Goal: Task Accomplishment & Management: Use online tool/utility

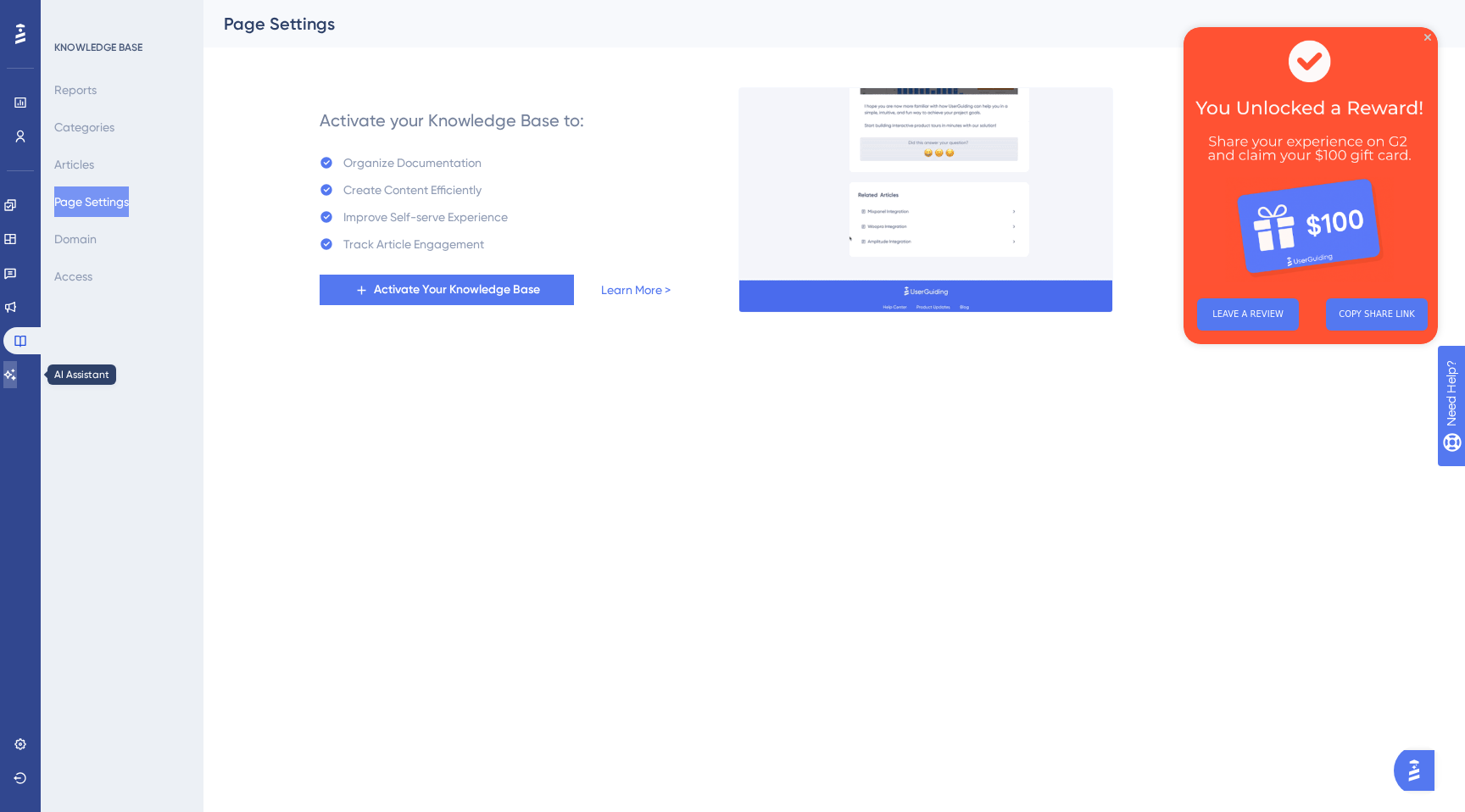
click at [16, 373] on icon at bounding box center [10, 374] width 12 height 11
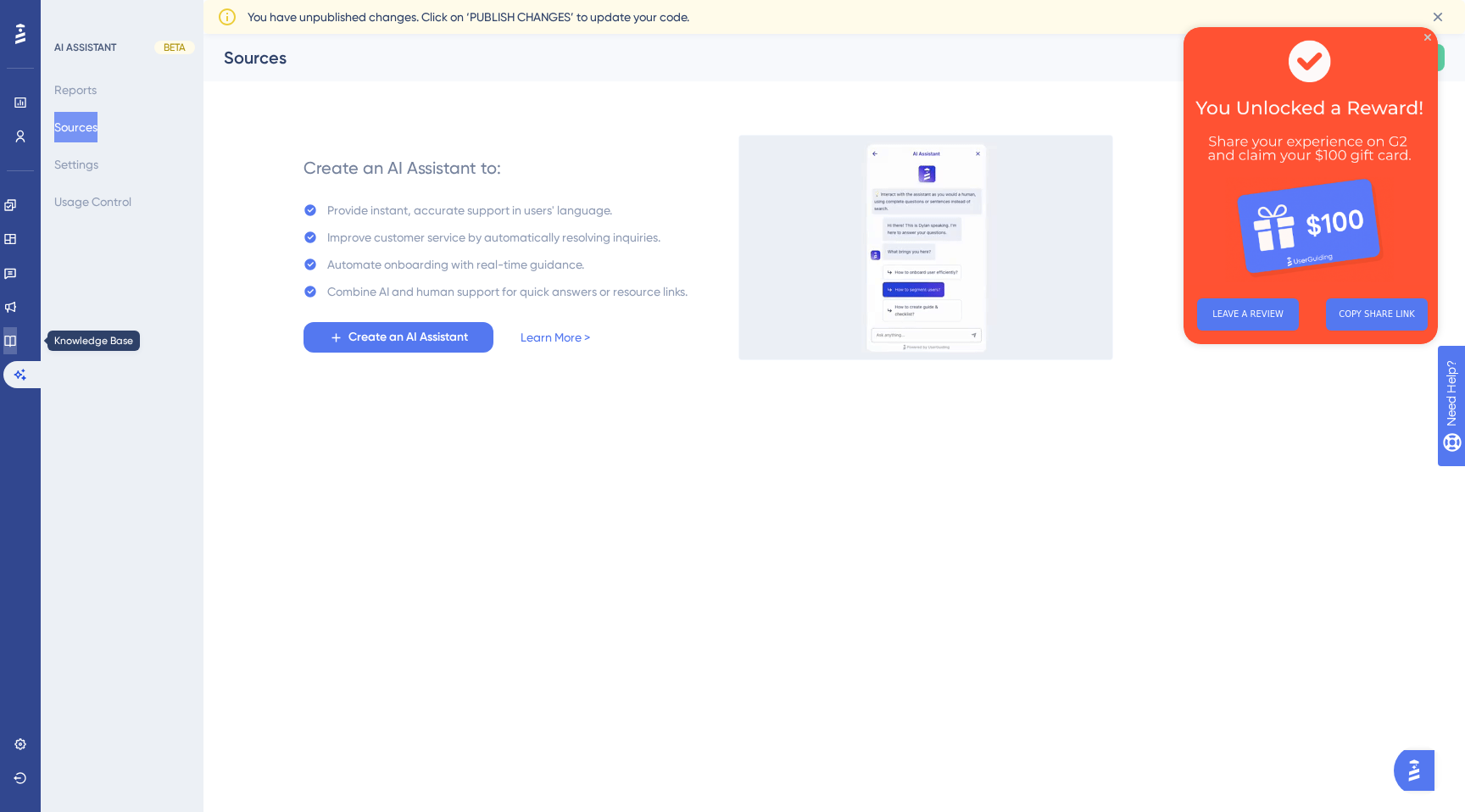
click at [17, 335] on icon at bounding box center [10, 340] width 13 height 13
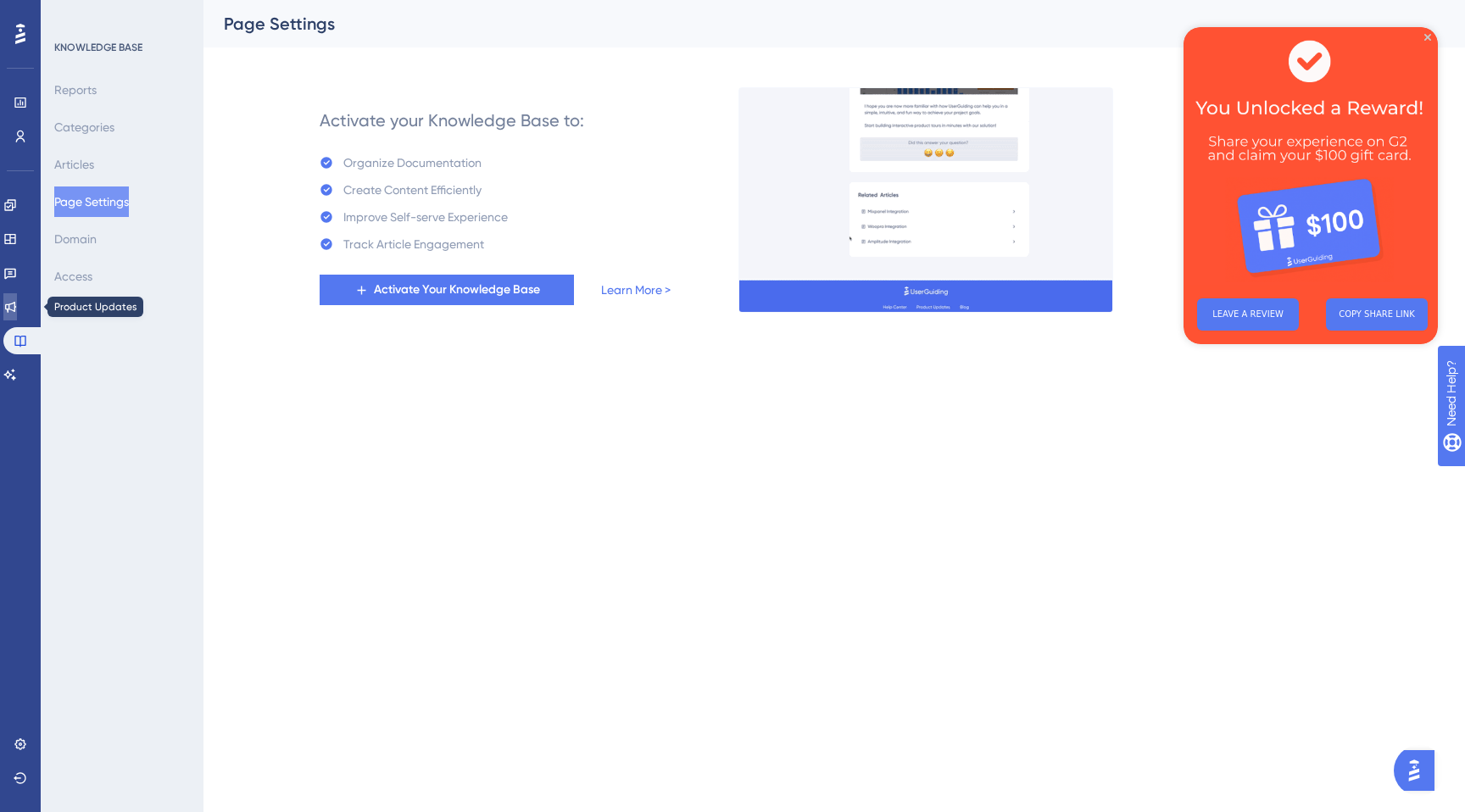
click at [17, 294] on link at bounding box center [10, 306] width 13 height 27
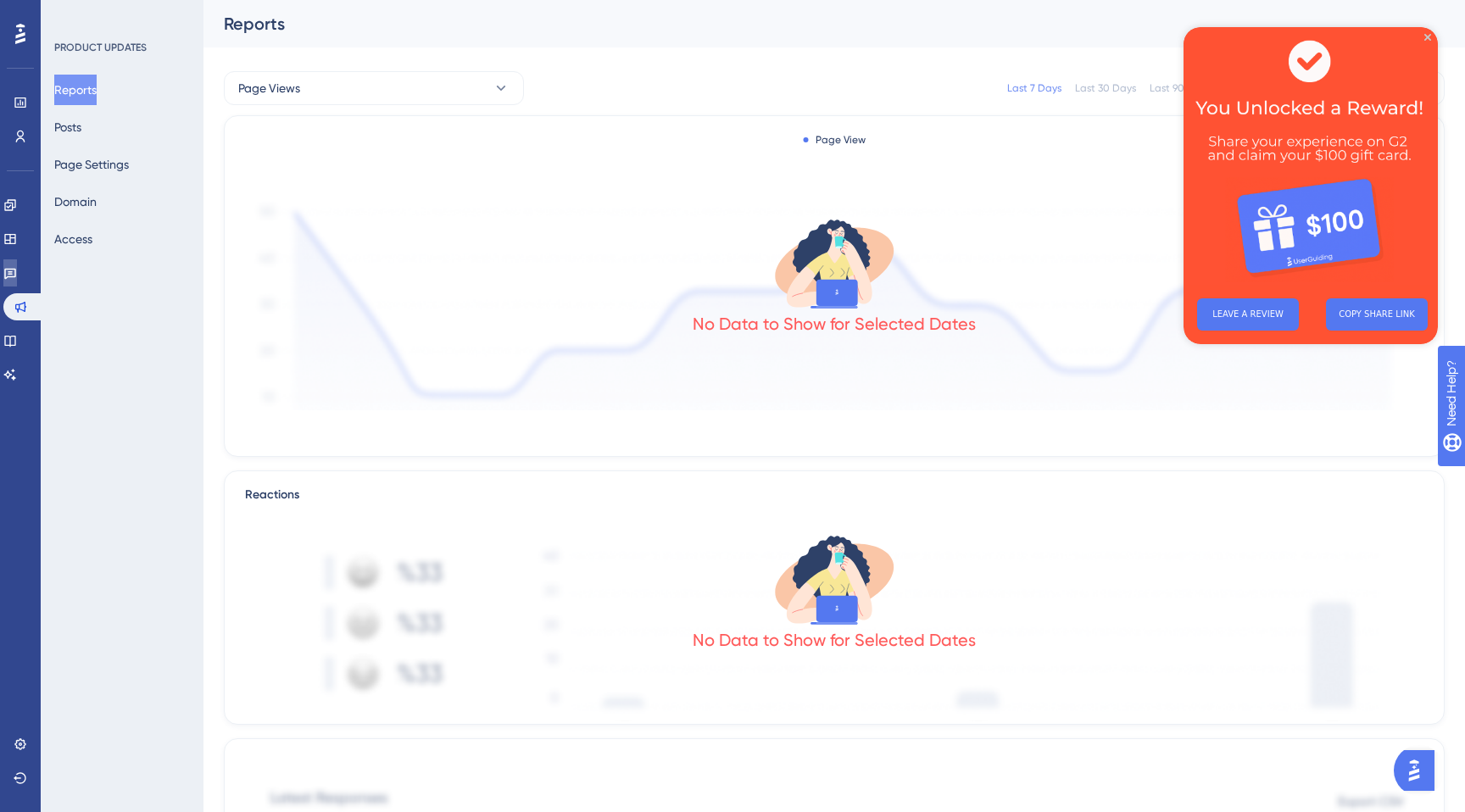
click at [17, 274] on icon at bounding box center [10, 272] width 13 height 13
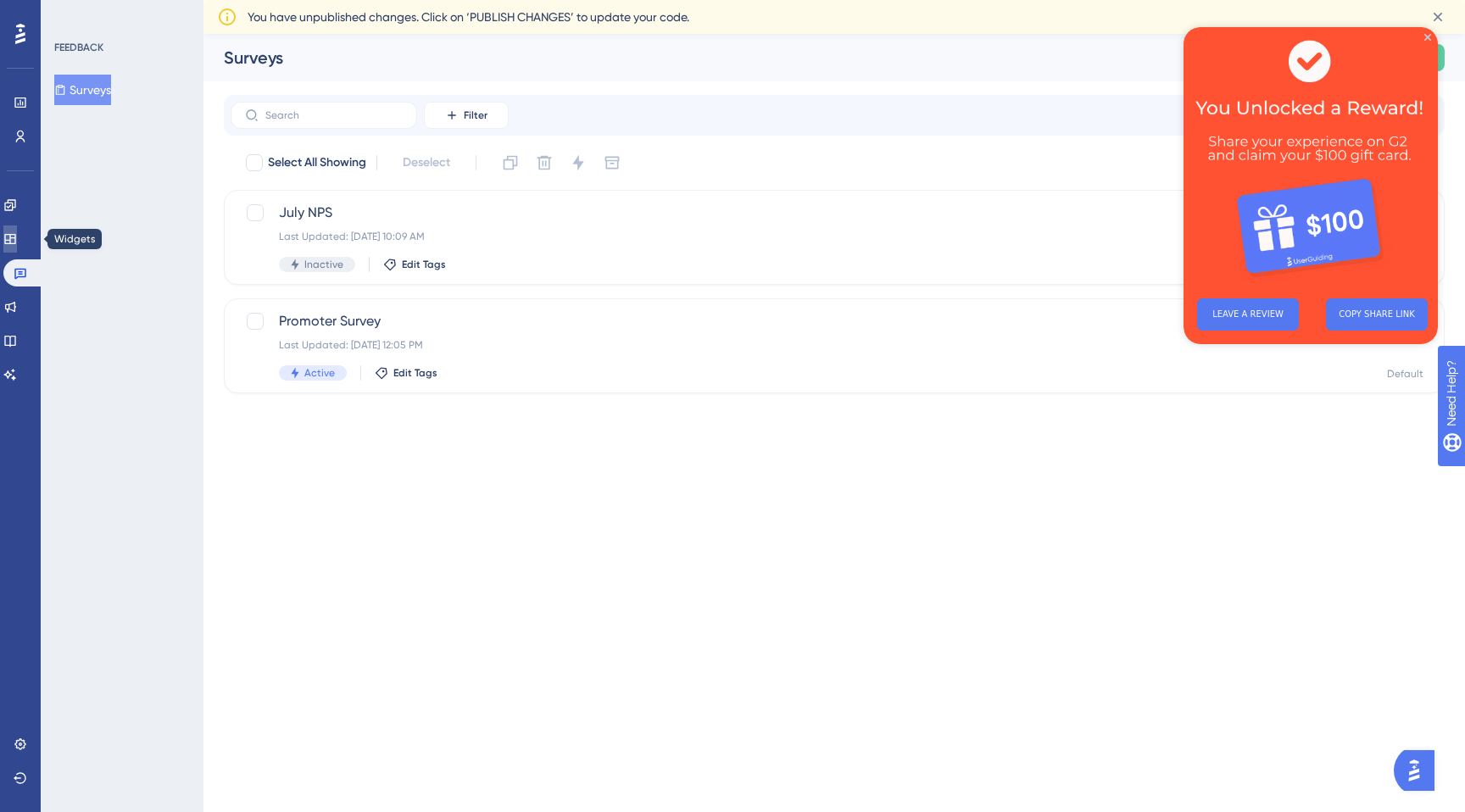
click at [17, 235] on icon at bounding box center [10, 239] width 13 height 13
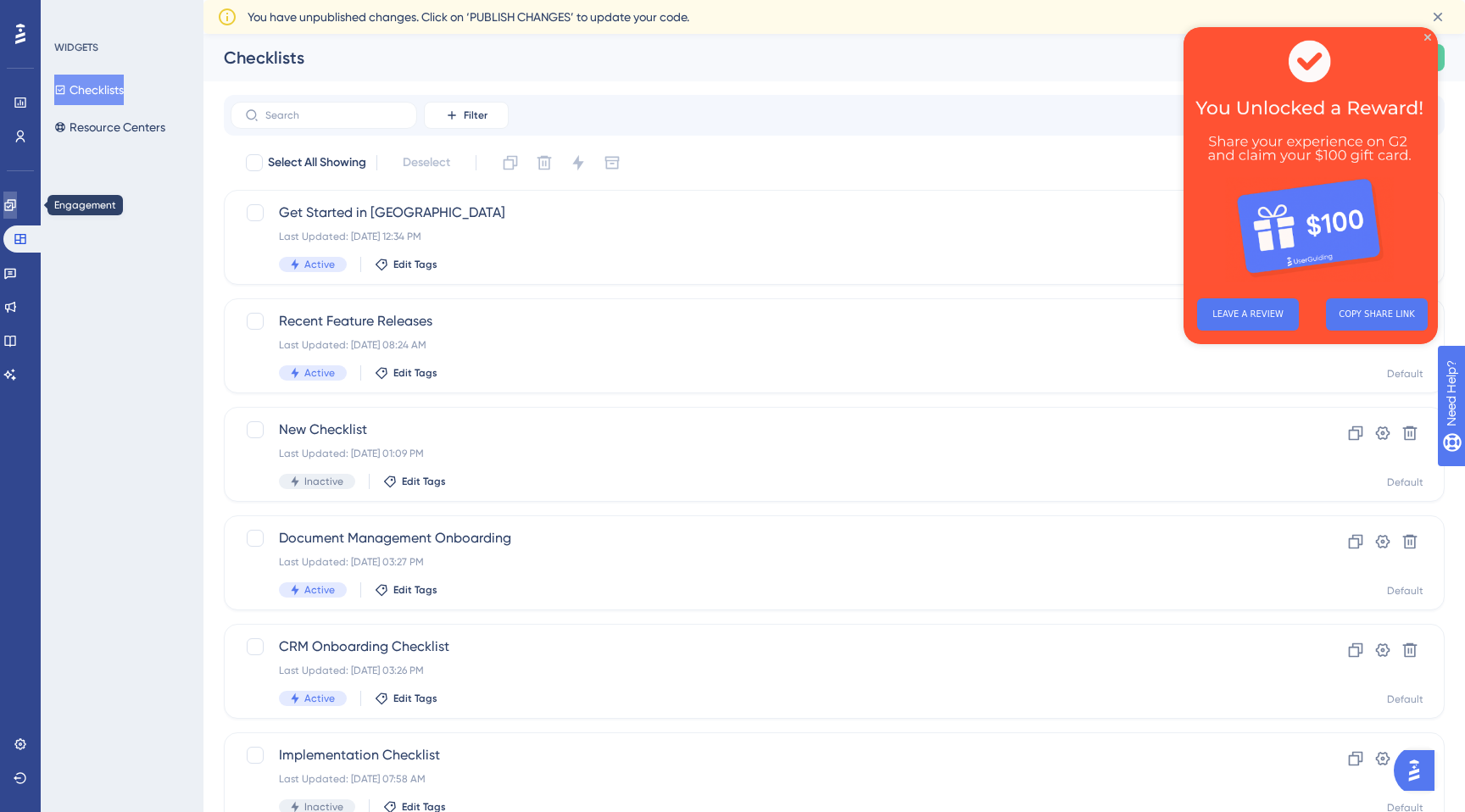
click at [17, 201] on link at bounding box center [10, 205] width 13 height 27
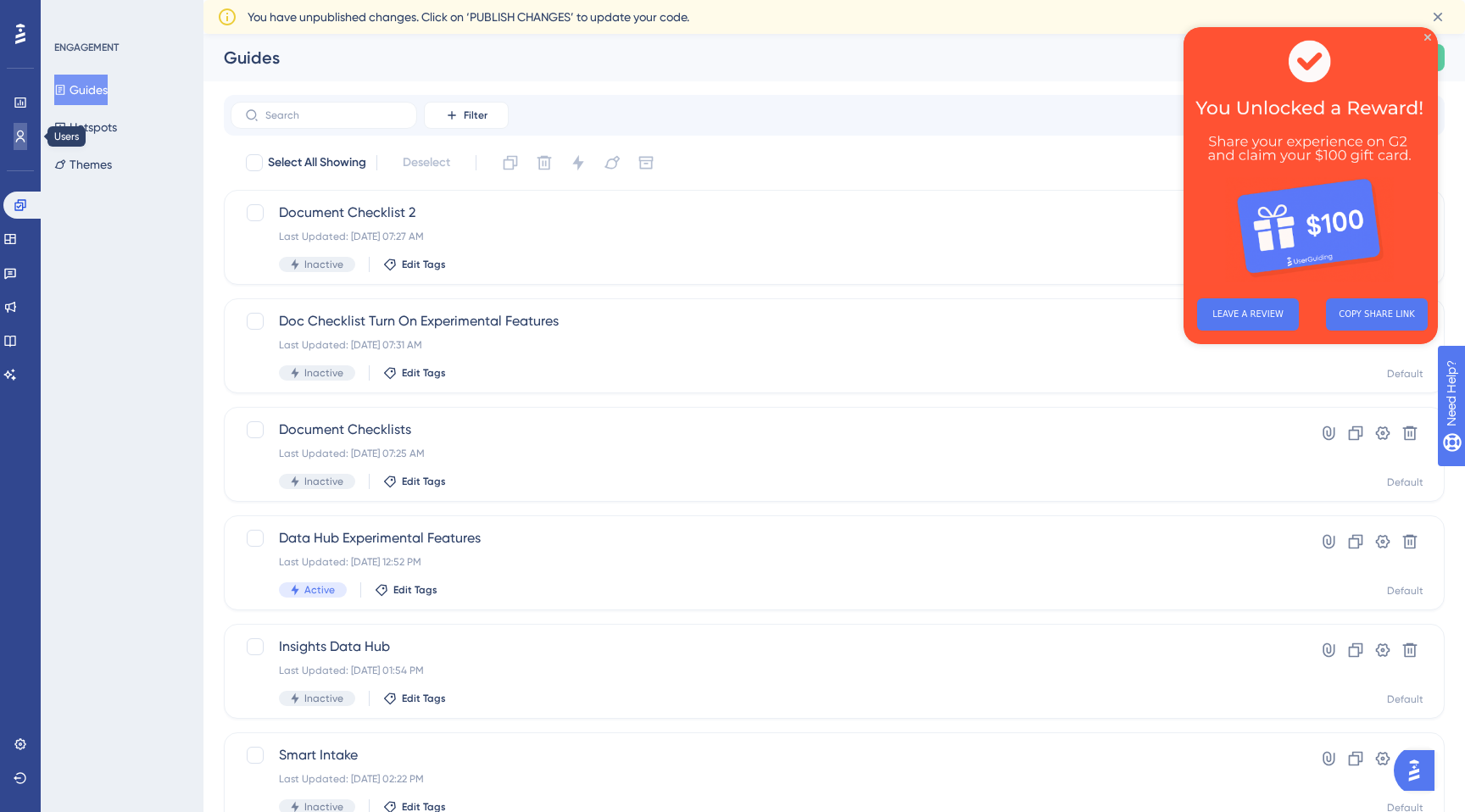
click at [18, 142] on icon at bounding box center [20, 136] width 13 height 13
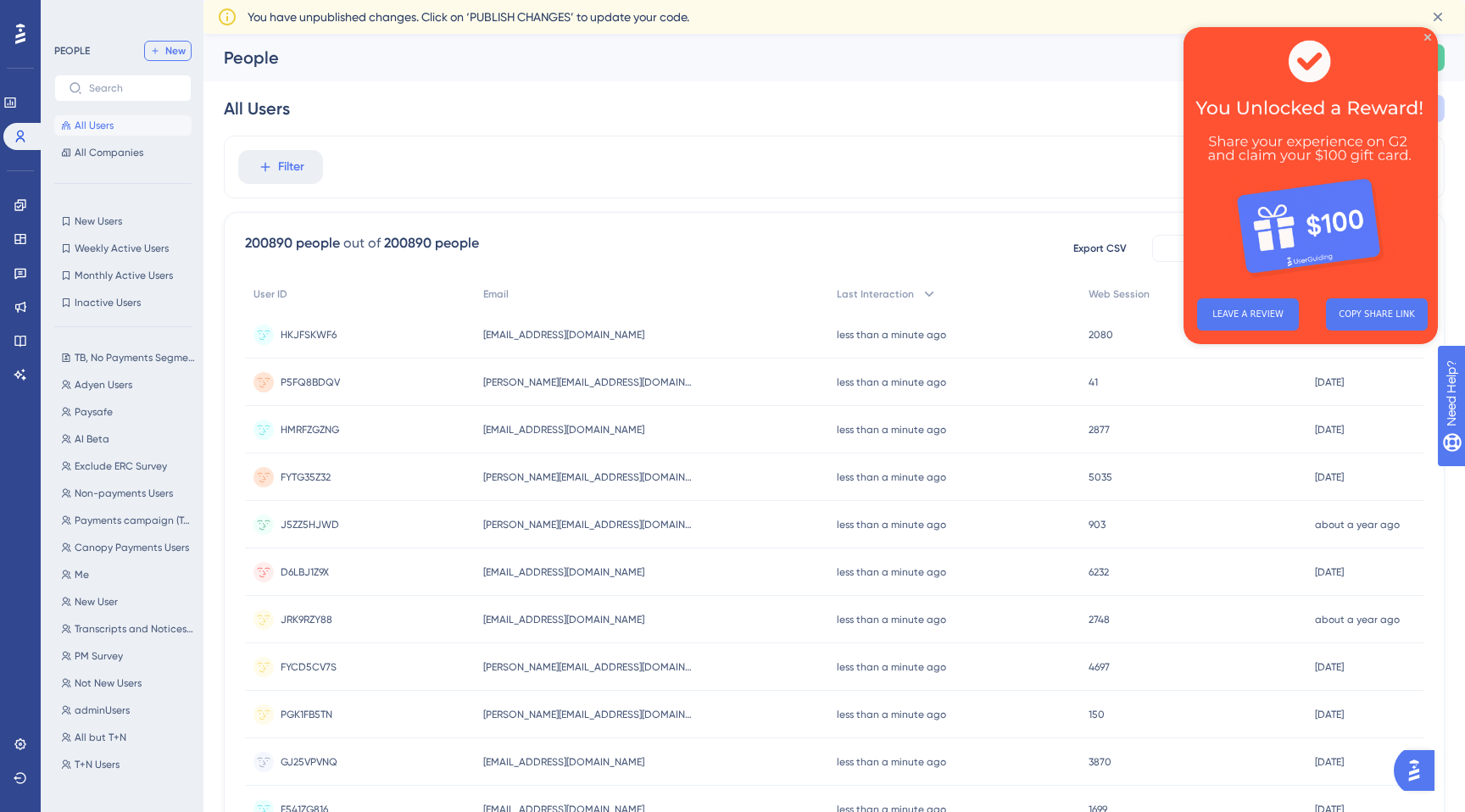
click at [174, 54] on span "New" at bounding box center [175, 50] width 21 height 13
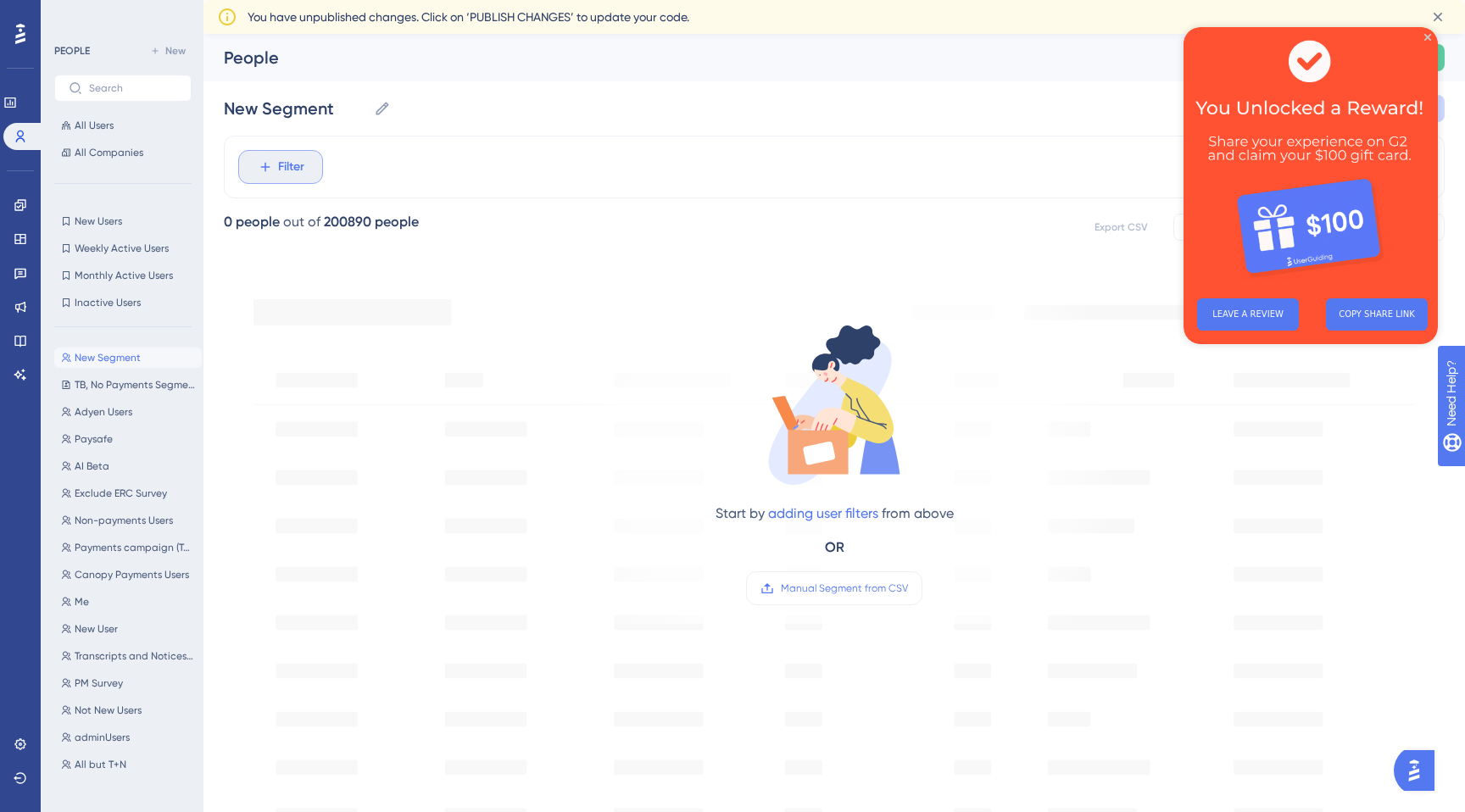
click at [281, 178] on button "Filter" at bounding box center [280, 167] width 85 height 34
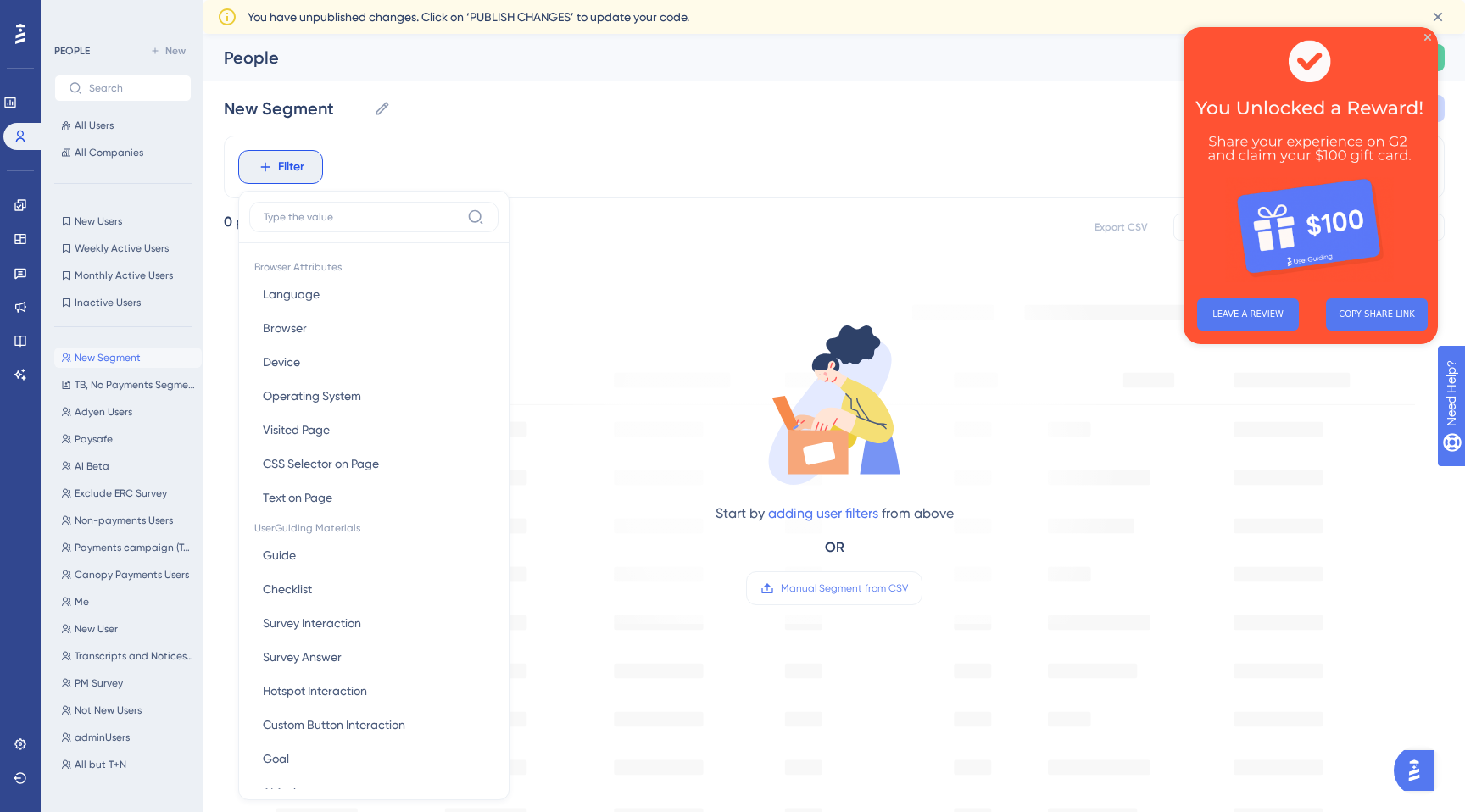
click at [626, 339] on div "Start by adding user filters from above OR Manual Segment from CSV" at bounding box center [833, 448] width 574 height 349
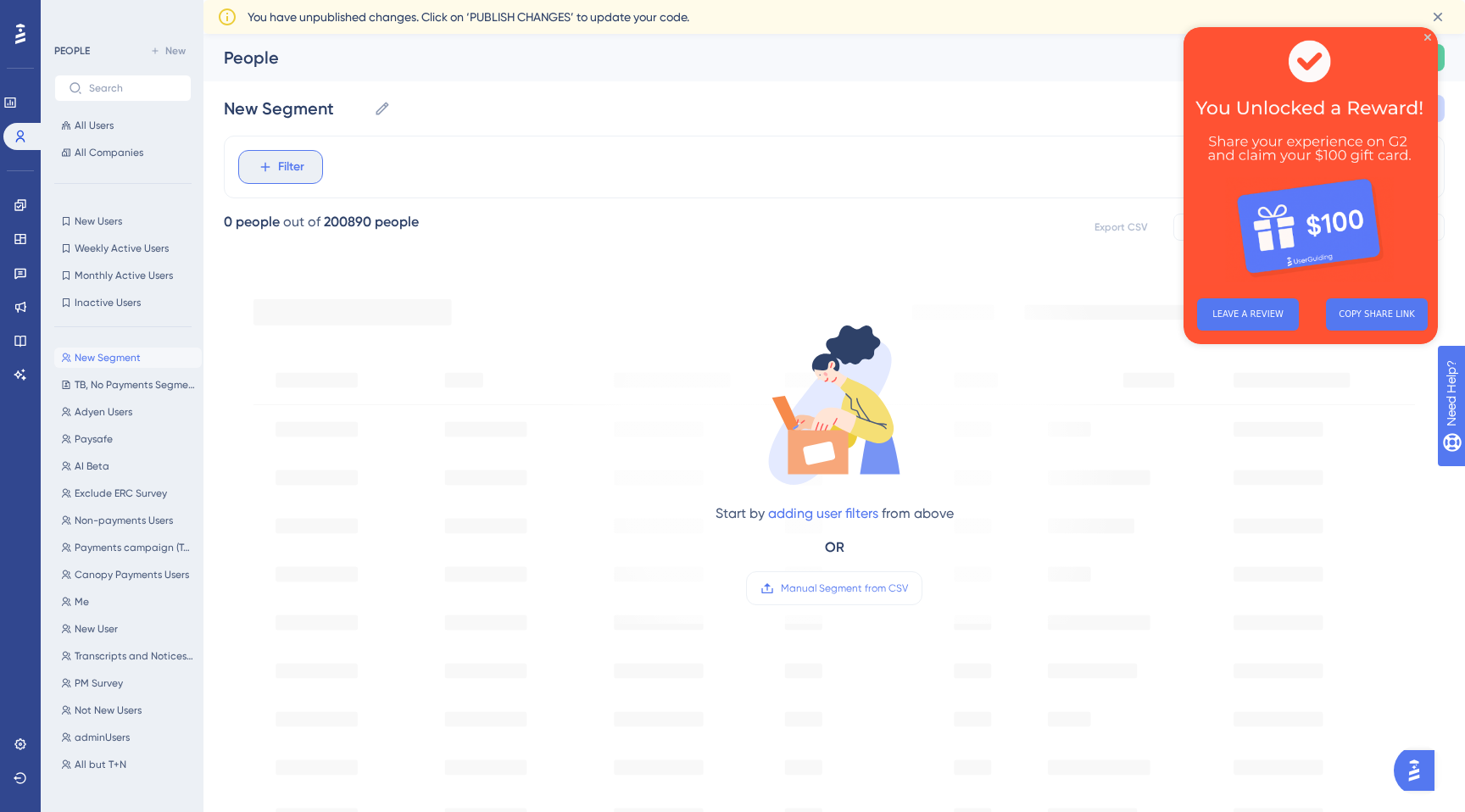
click at [300, 164] on span "Filter" at bounding box center [290, 167] width 26 height 21
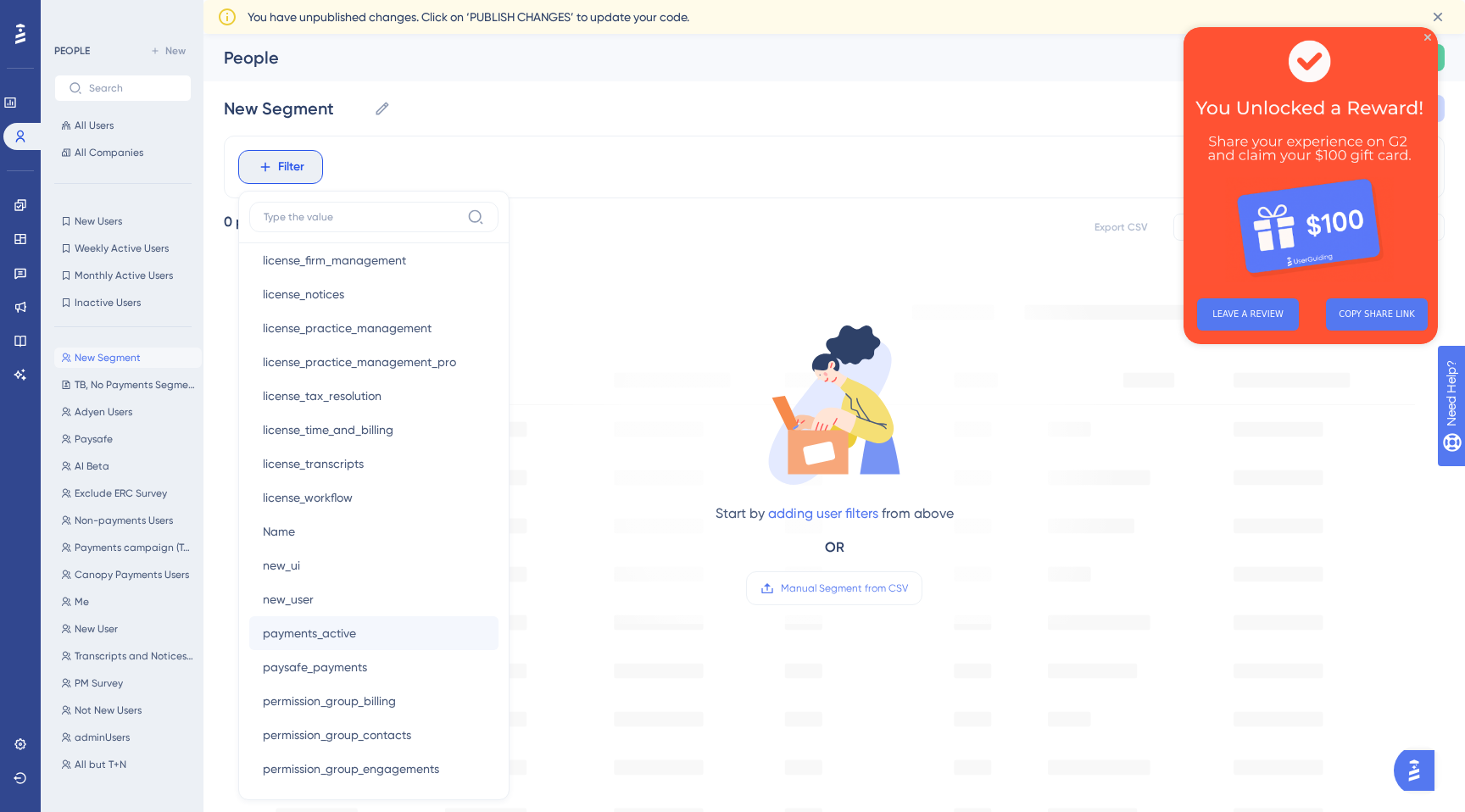
scroll to position [1212, 0]
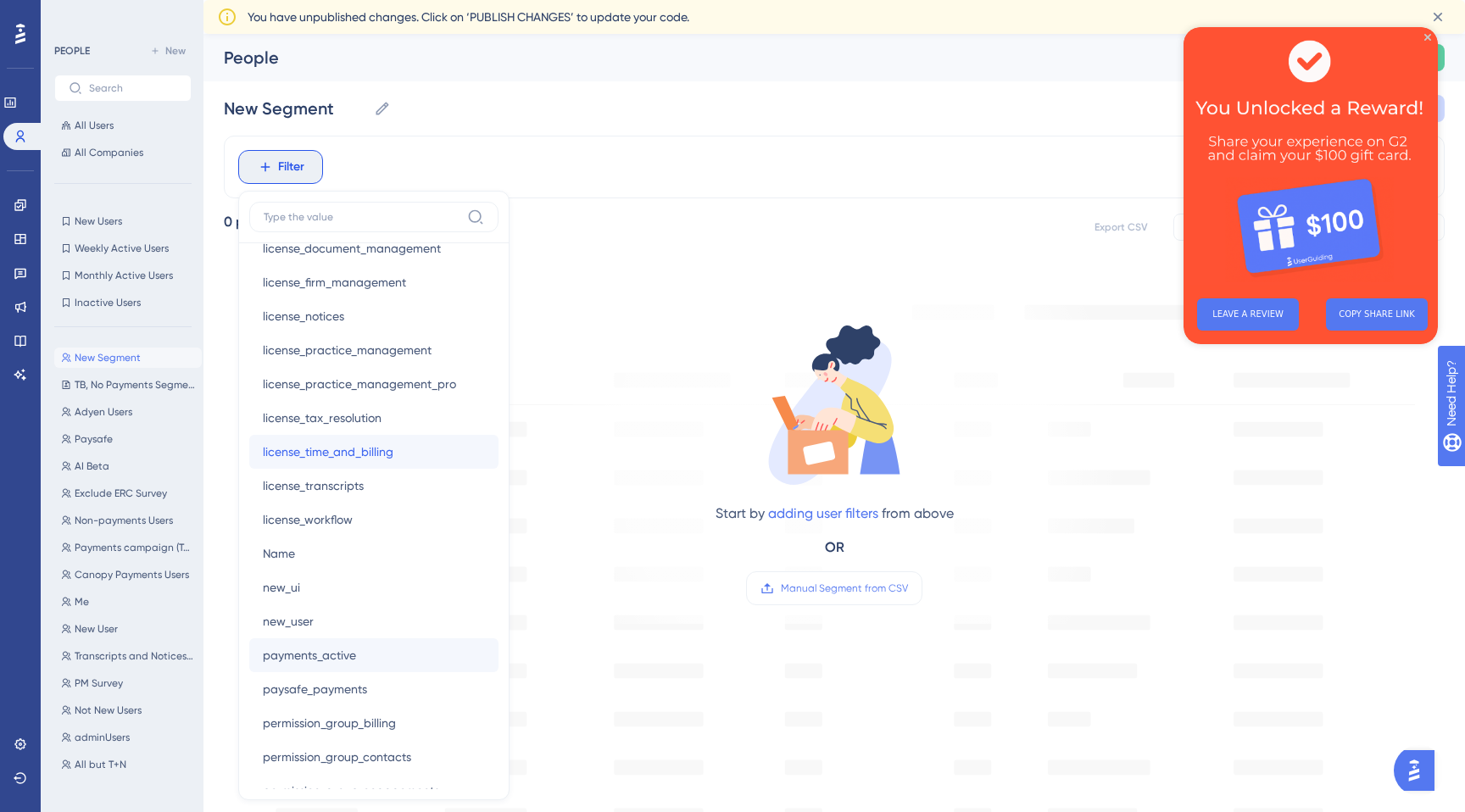
click at [375, 456] on span "license_time_and_billing" at bounding box center [328, 451] width 130 height 21
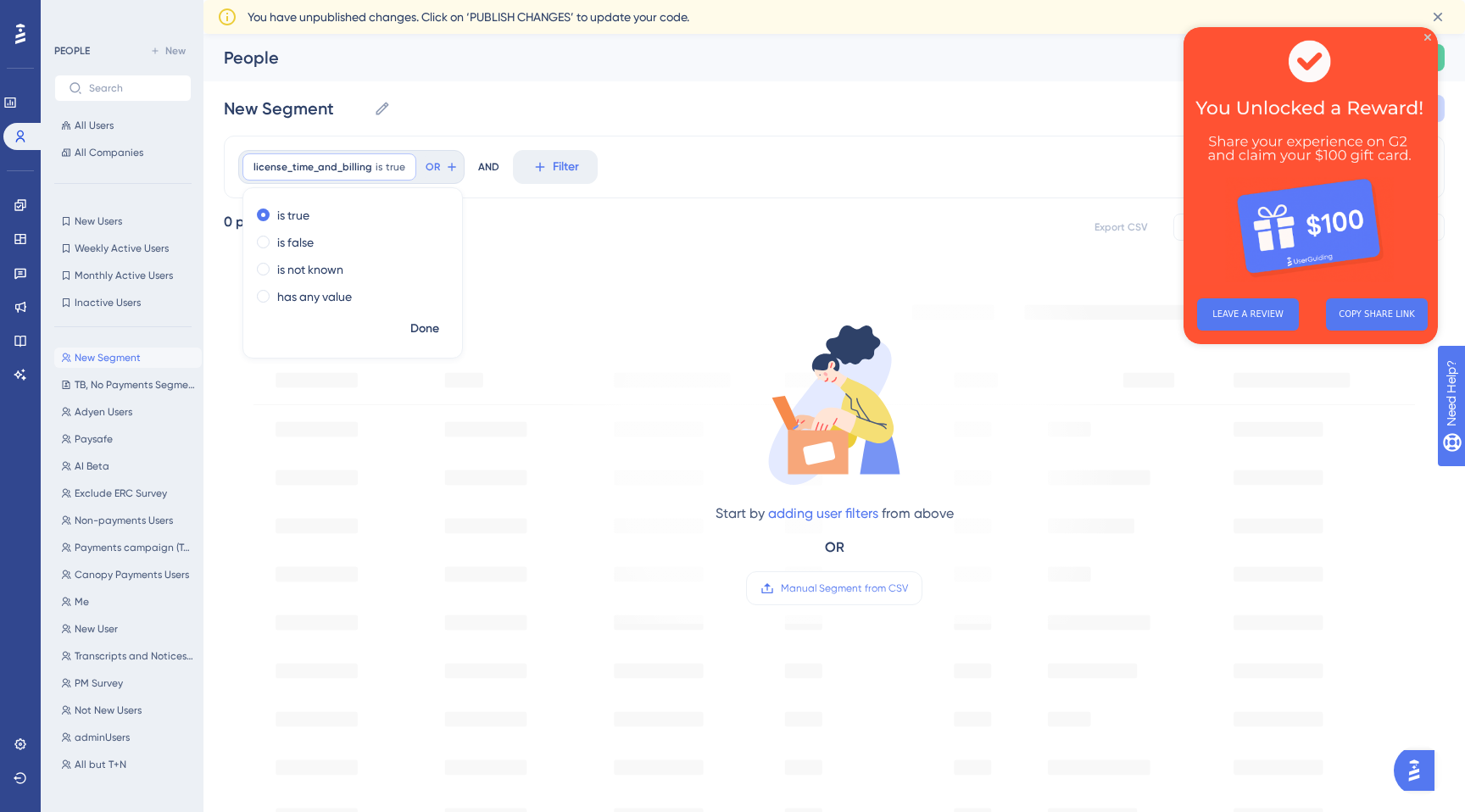
click at [516, 194] on div "license_time_and_billing is true true Remove is true is false is not known has …" at bounding box center [834, 167] width 1221 height 63
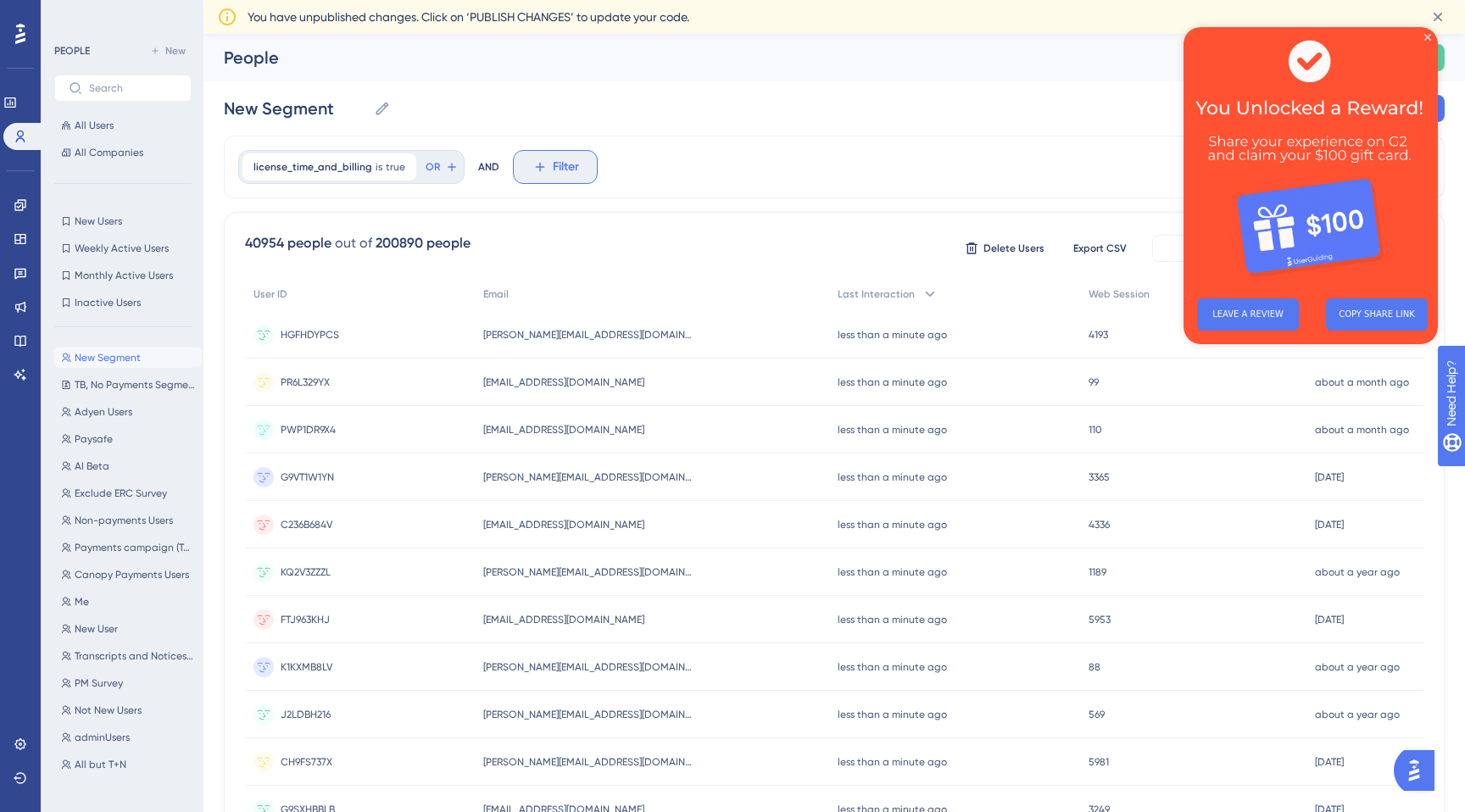
click at [527, 176] on button "Filter" at bounding box center [555, 167] width 85 height 34
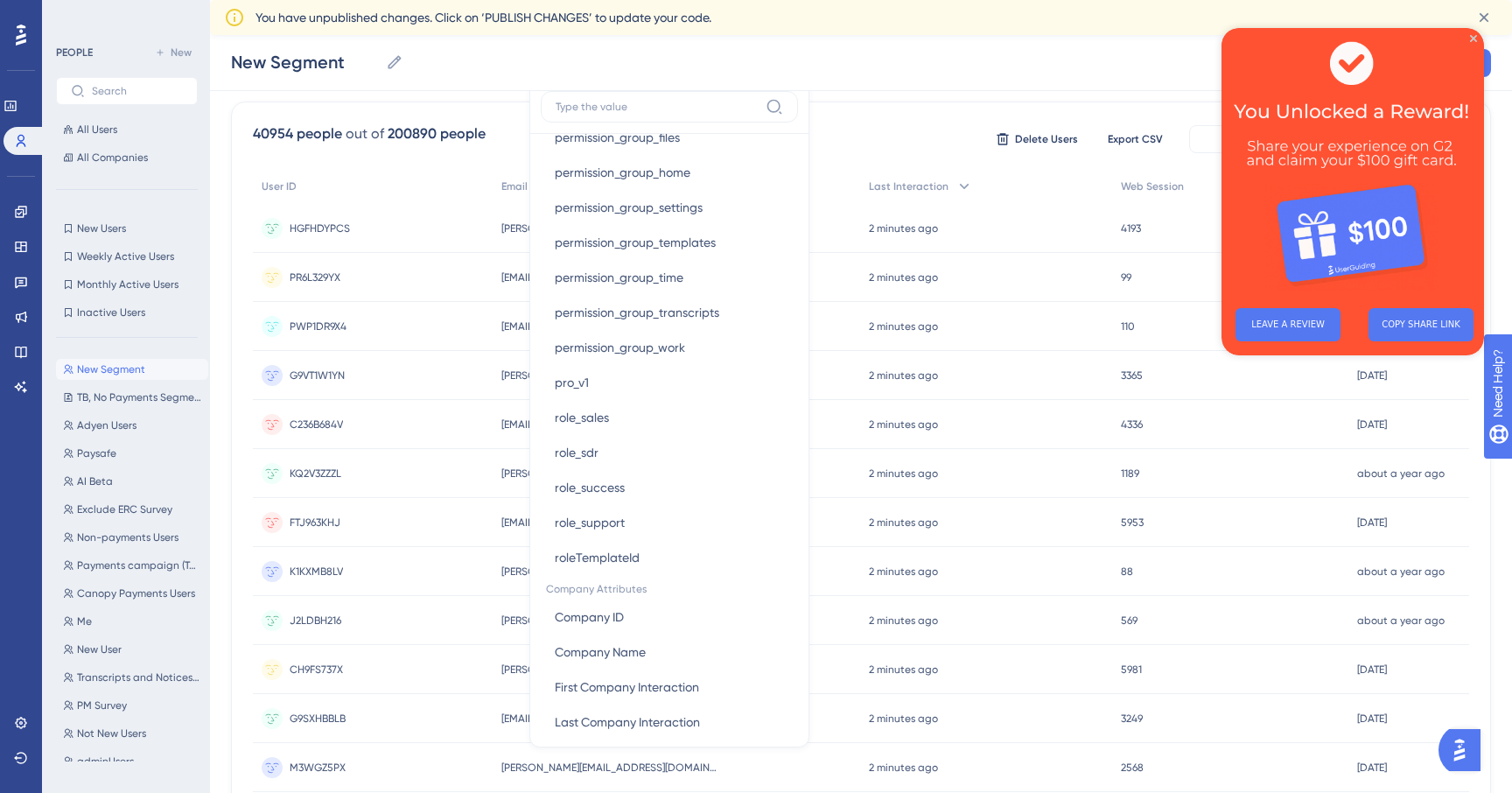
scroll to position [1862, 0]
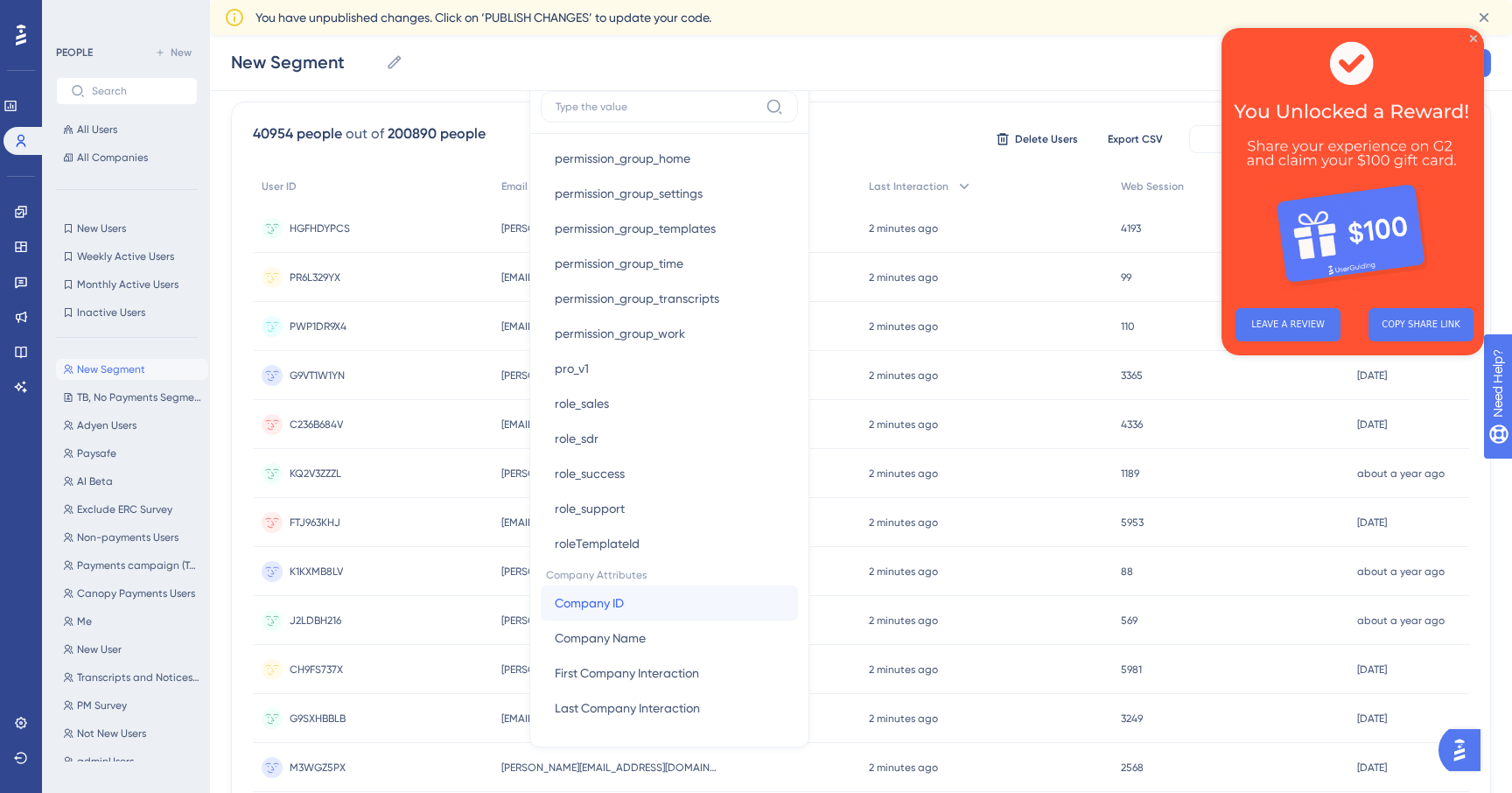
click at [597, 601] on span "Company ID" at bounding box center [589, 602] width 69 height 21
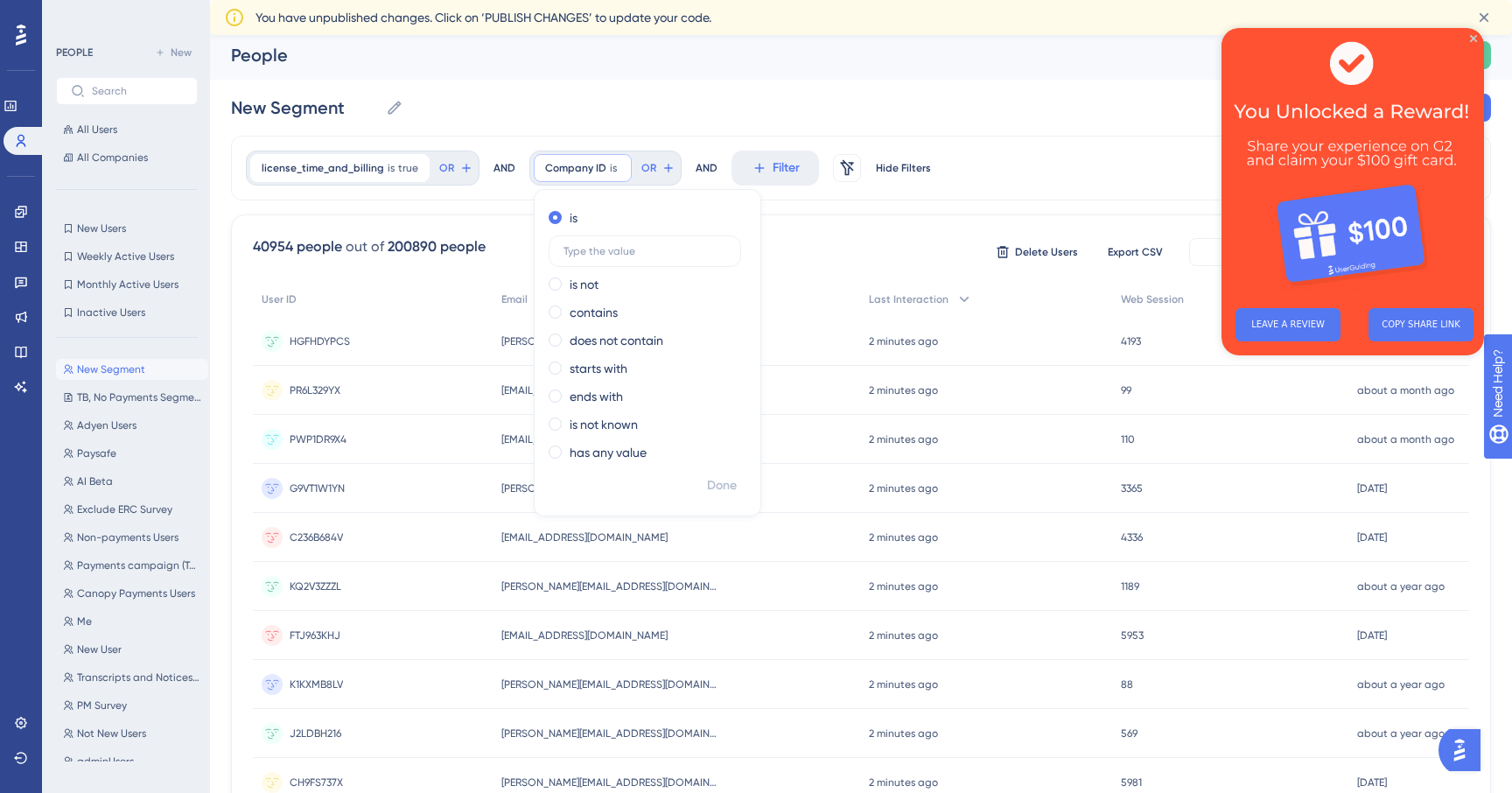
scroll to position [0, 0]
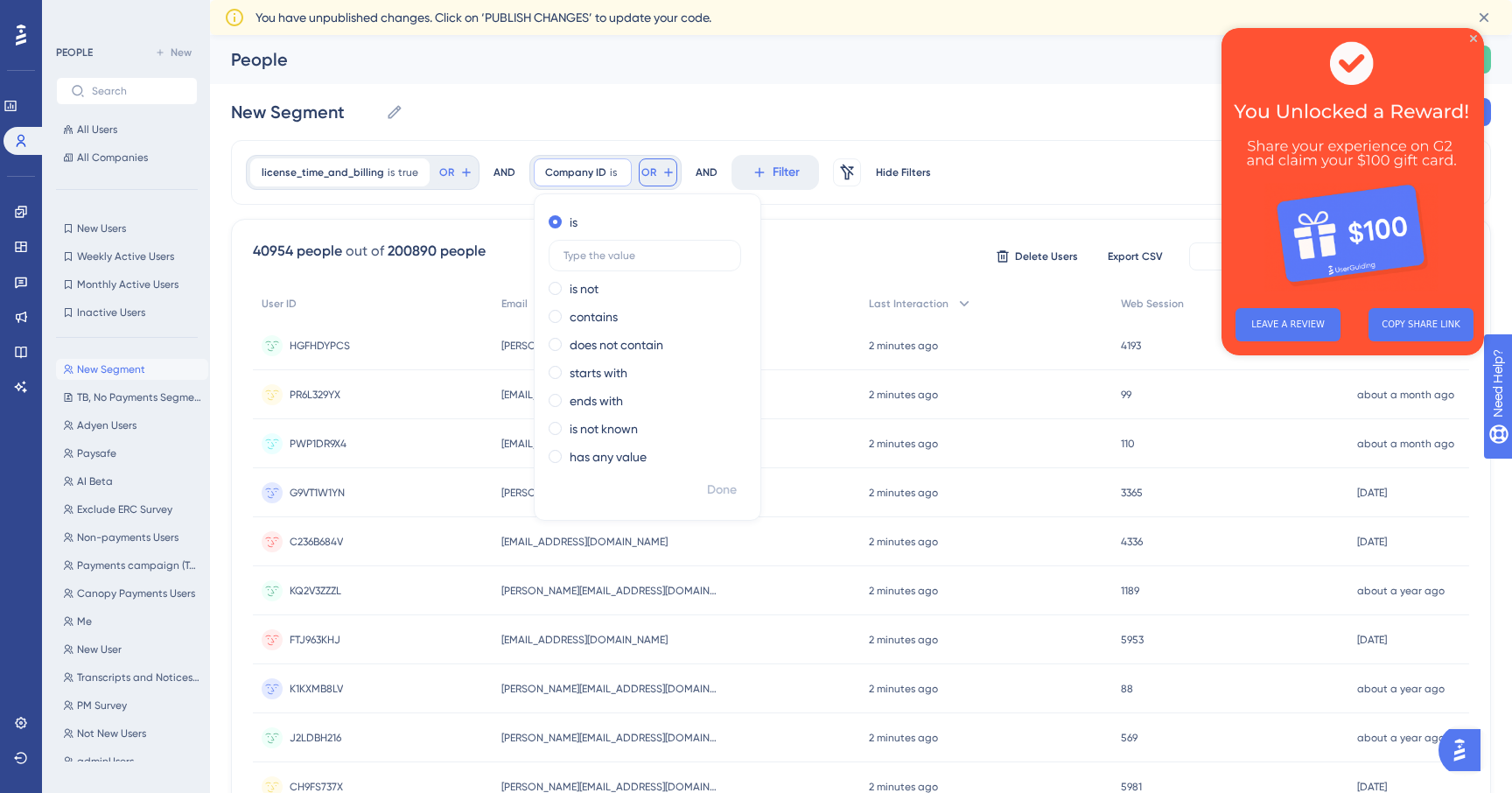
click at [661, 175] on icon at bounding box center [667, 172] width 14 height 14
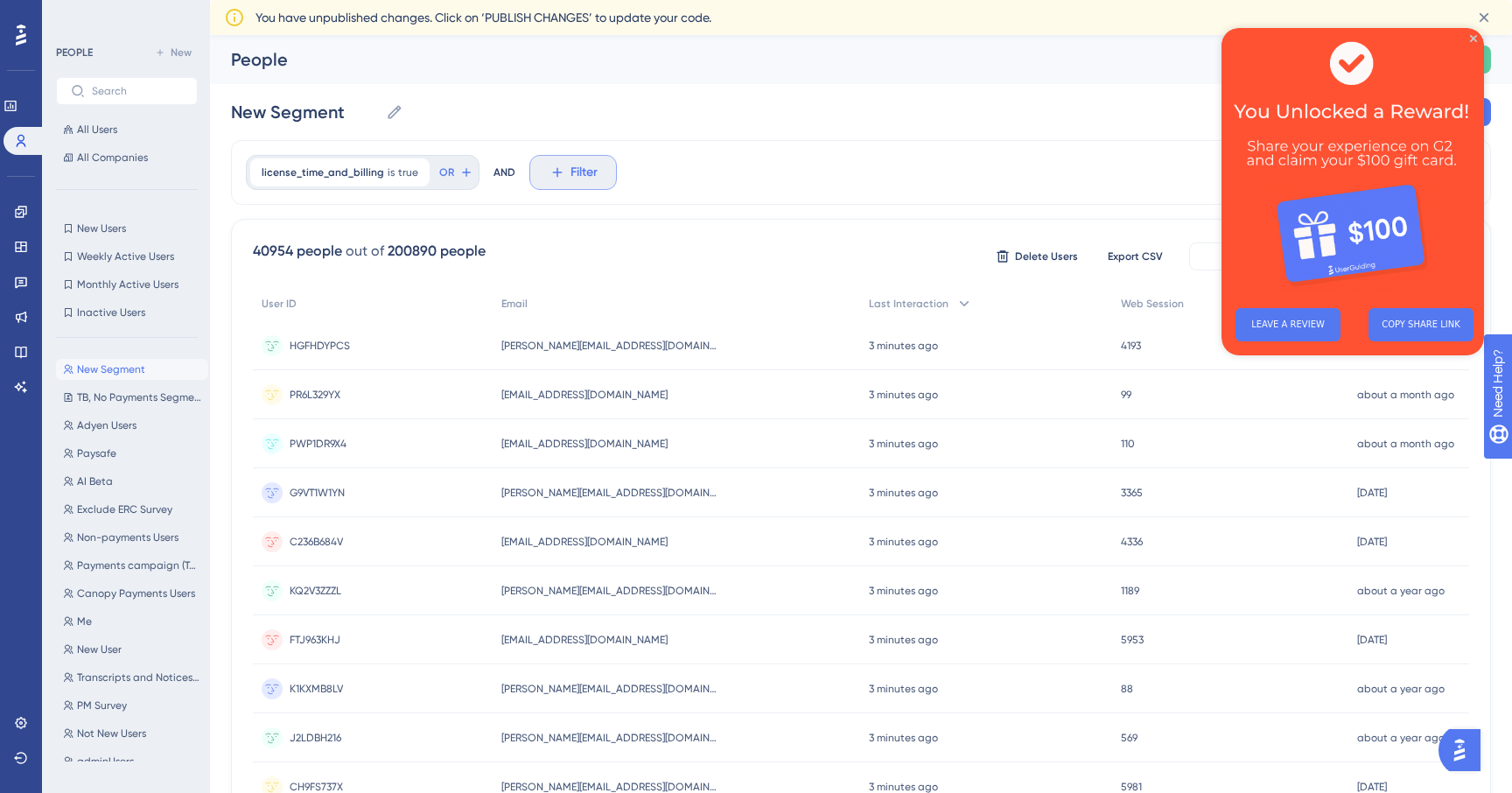
click at [590, 168] on span "Filter" at bounding box center [584, 172] width 27 height 21
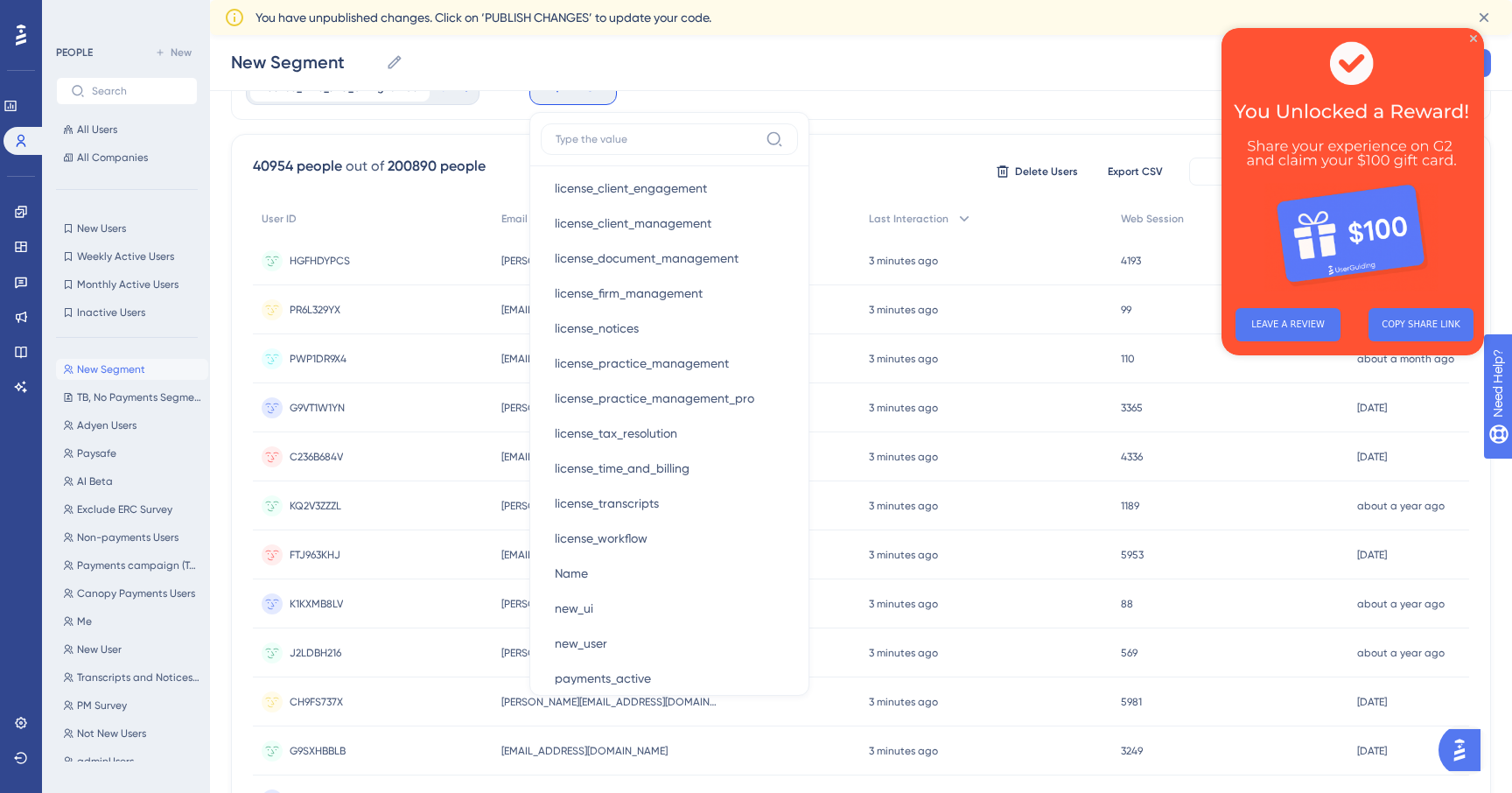
scroll to position [1947, 0]
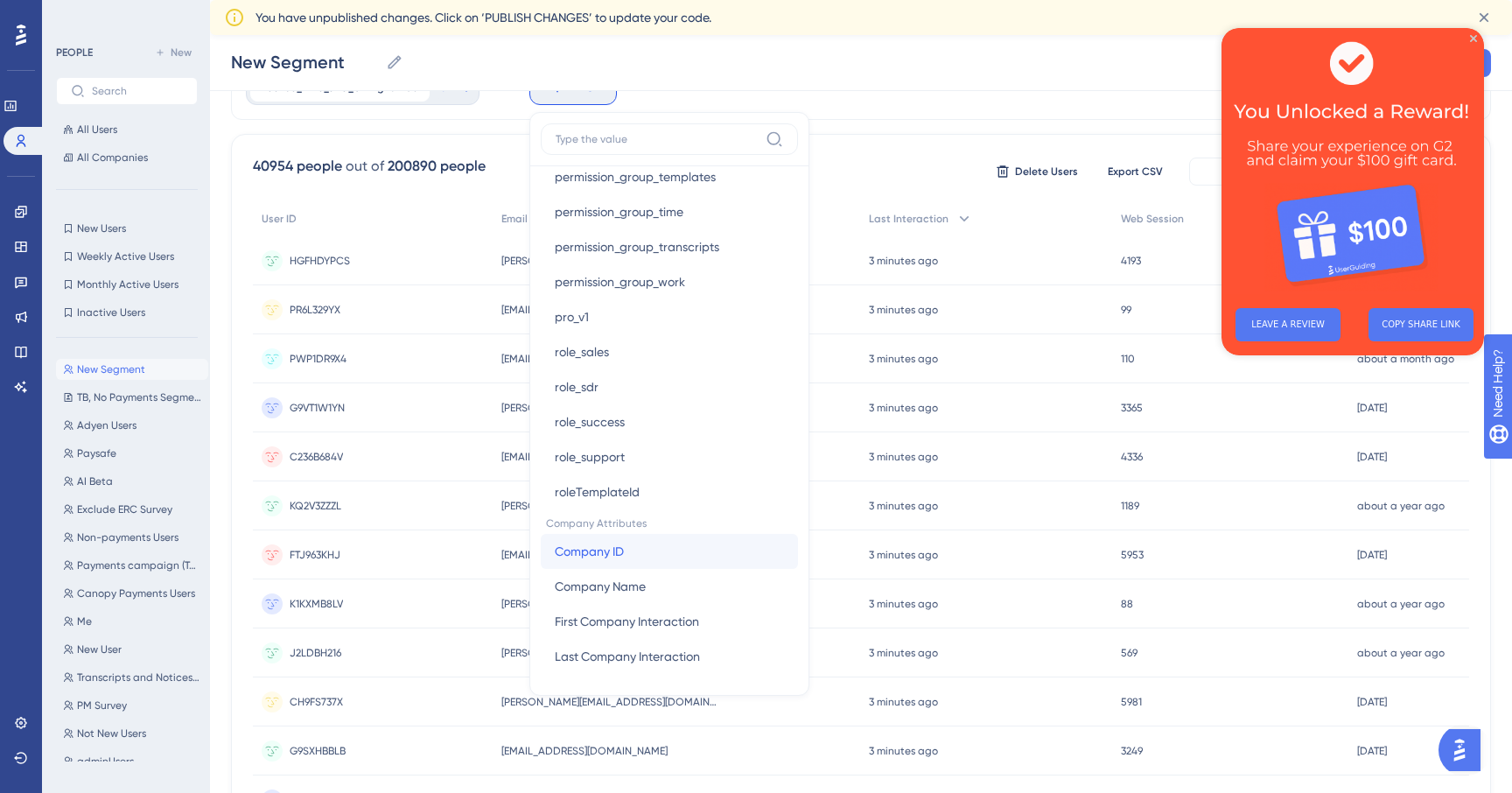
click at [605, 557] on span "Company ID" at bounding box center [589, 550] width 69 height 21
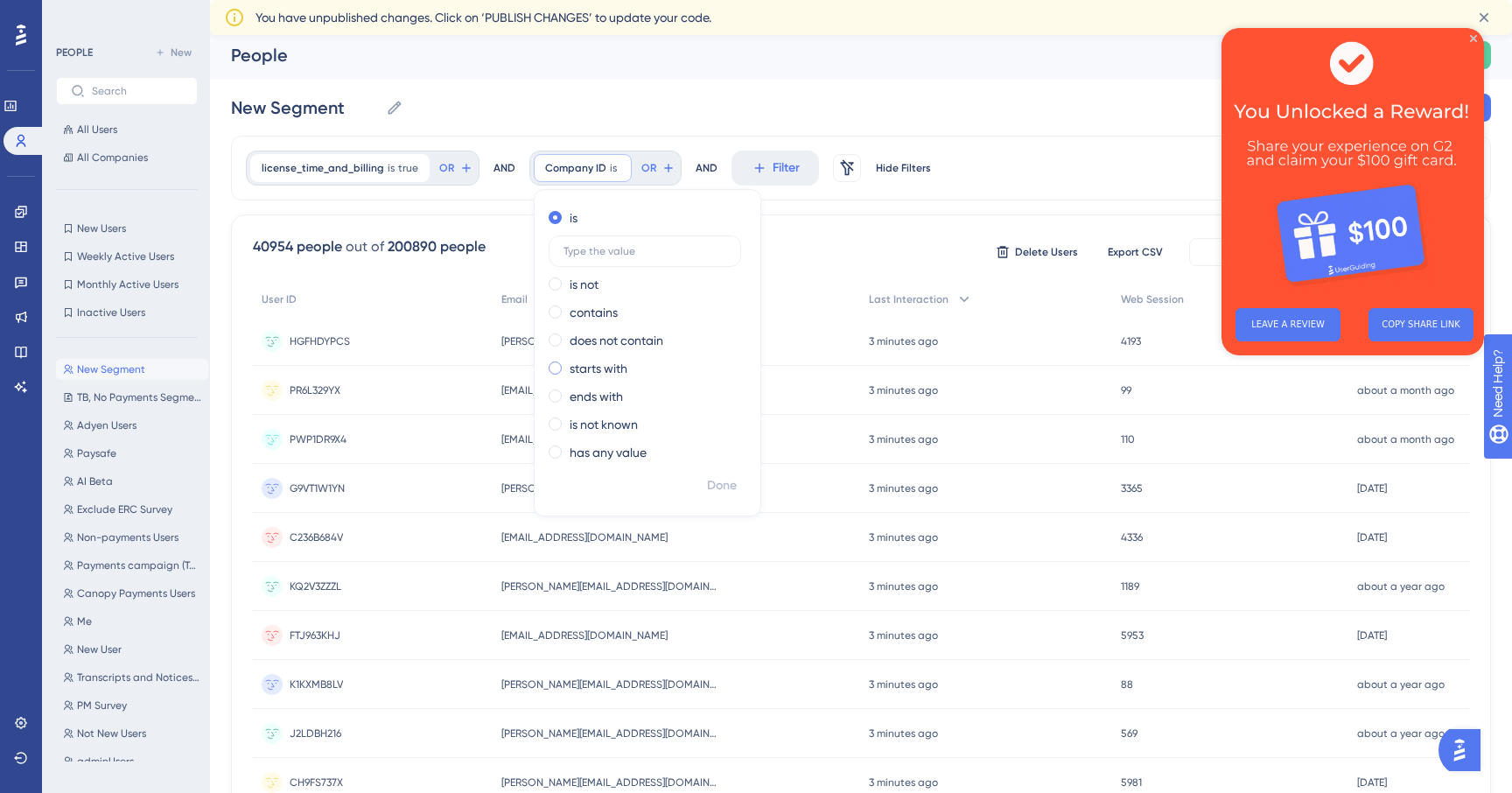
scroll to position [7, 0]
click at [663, 251] on input "text" at bounding box center [644, 248] width 163 height 12
click at [700, 165] on div "AND" at bounding box center [706, 165] width 22 height 35
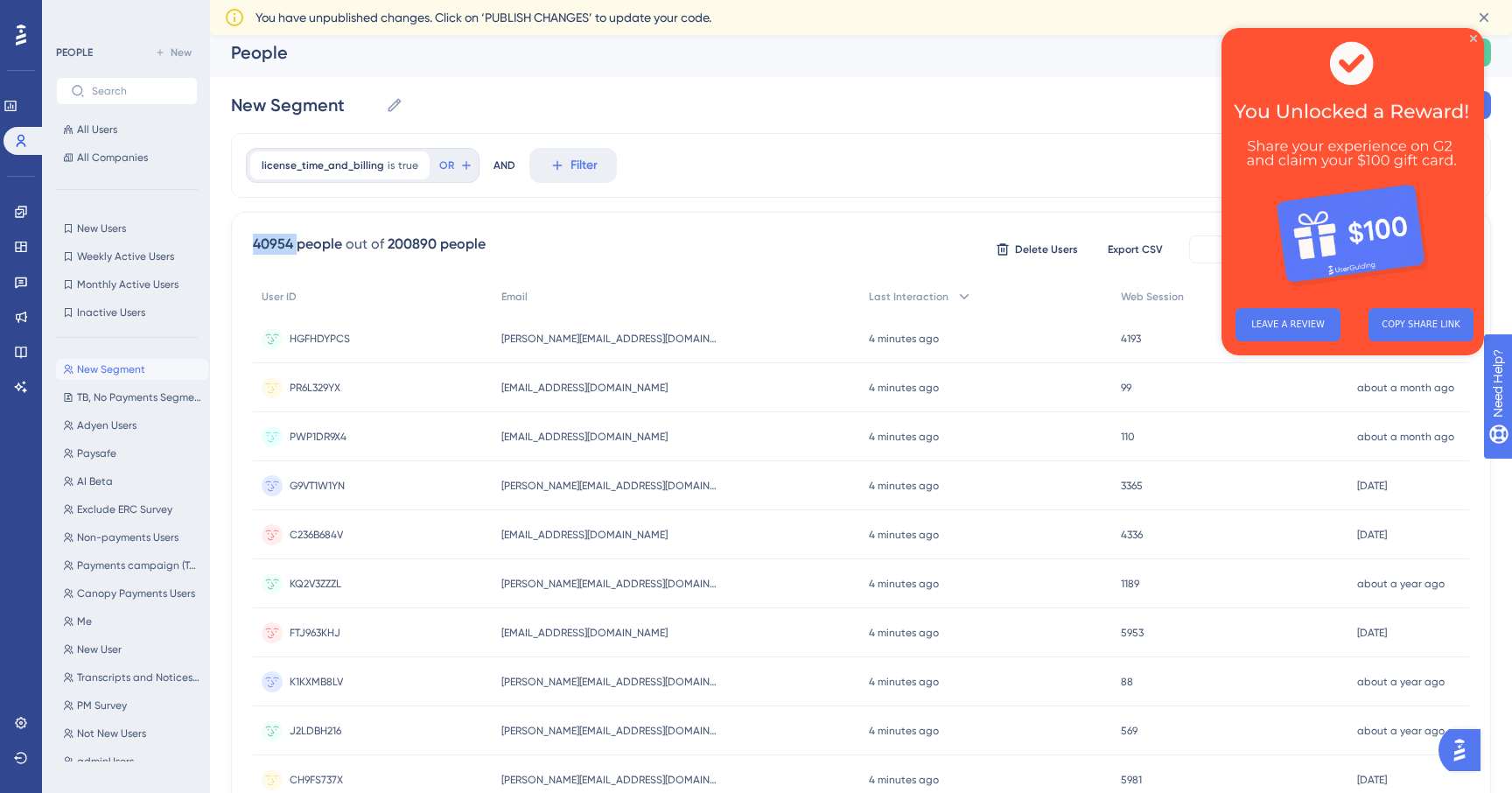
drag, startPoint x: 252, startPoint y: 243, endPoint x: 295, endPoint y: 243, distance: 43.0
click at [295, 243] on div "40954 people" at bounding box center [297, 243] width 89 height 21
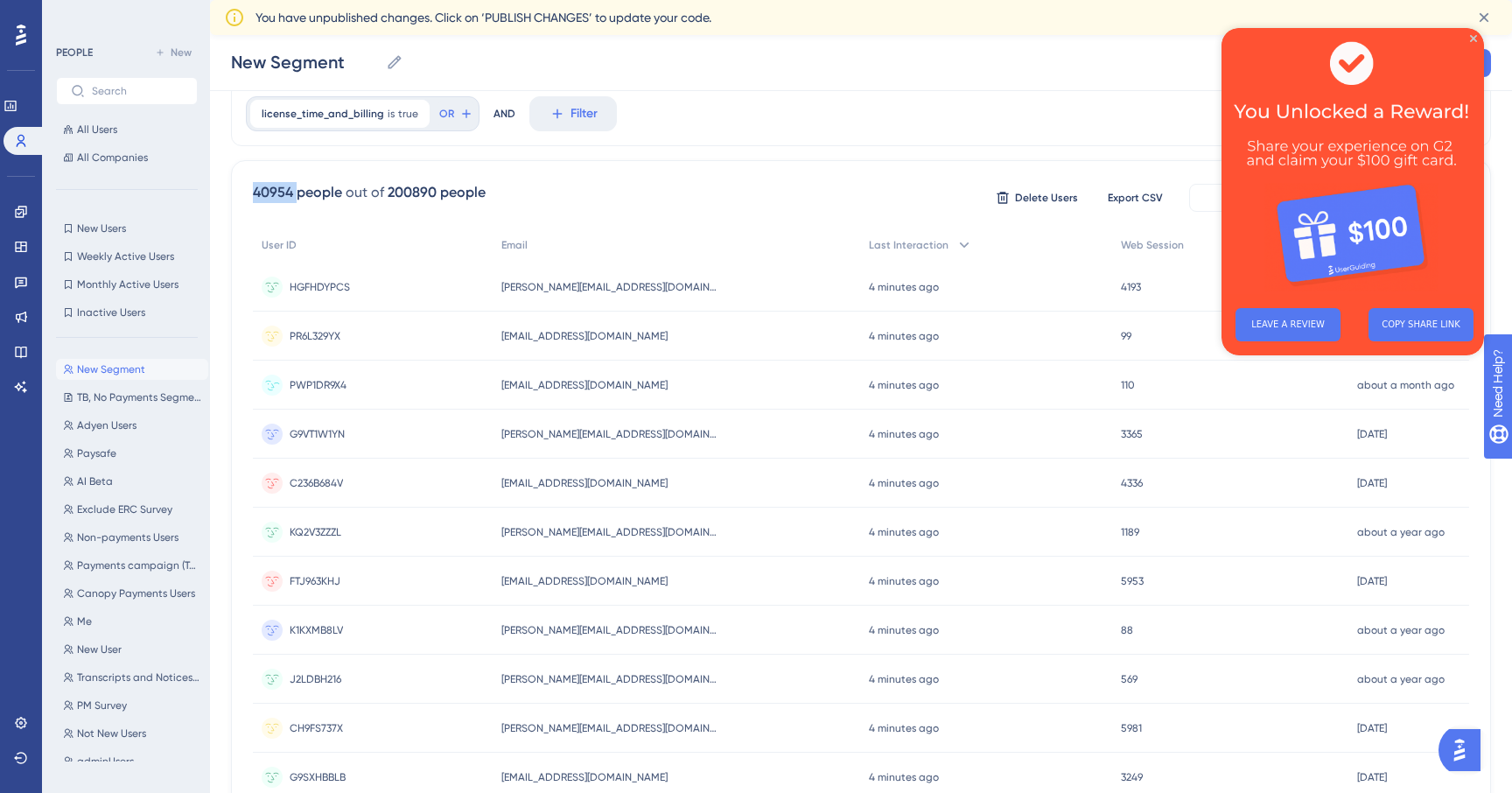
scroll to position [73, 0]
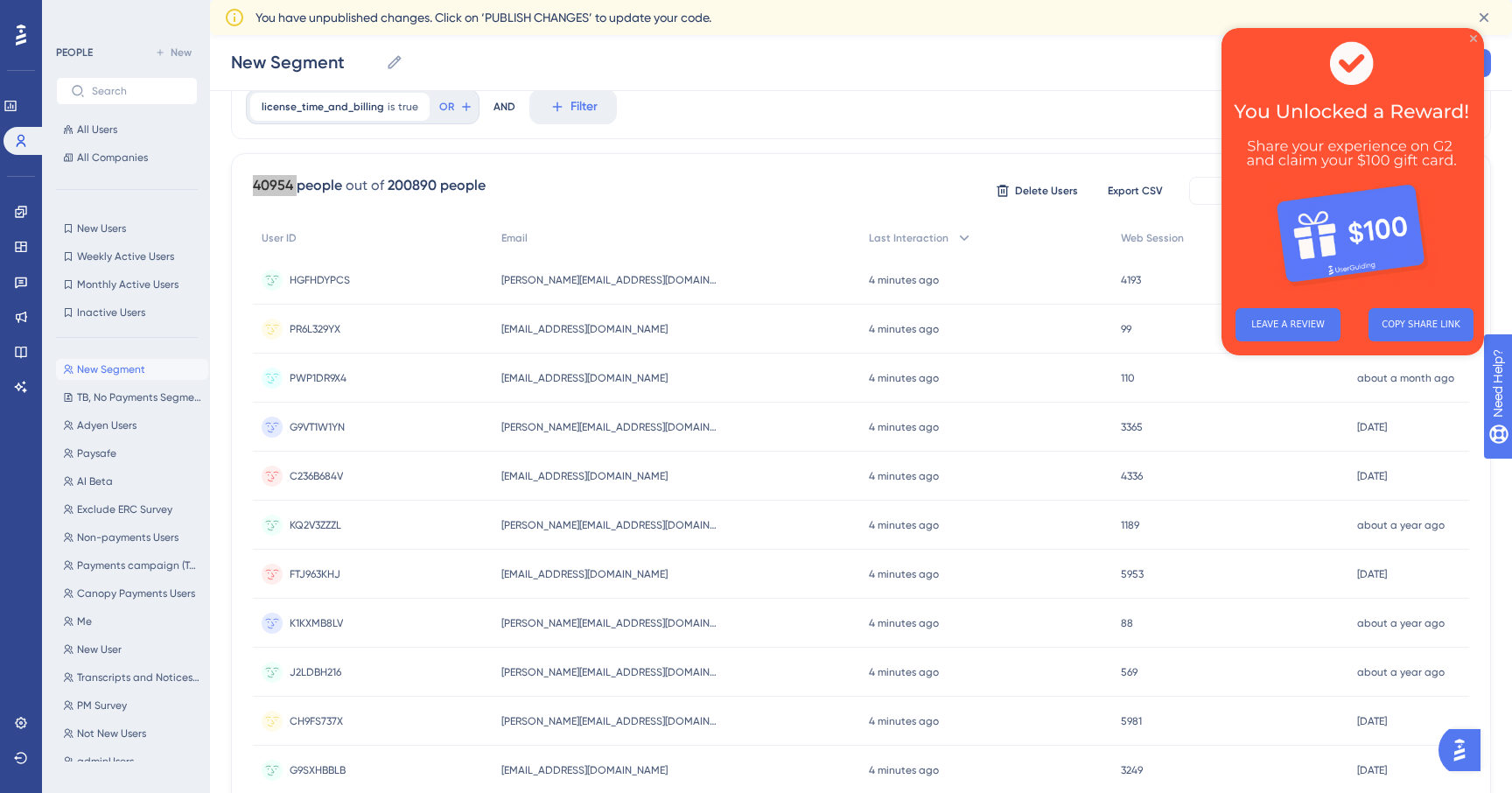
click at [1476, 36] on icon "Close Preview" at bounding box center [1473, 39] width 7 height 7
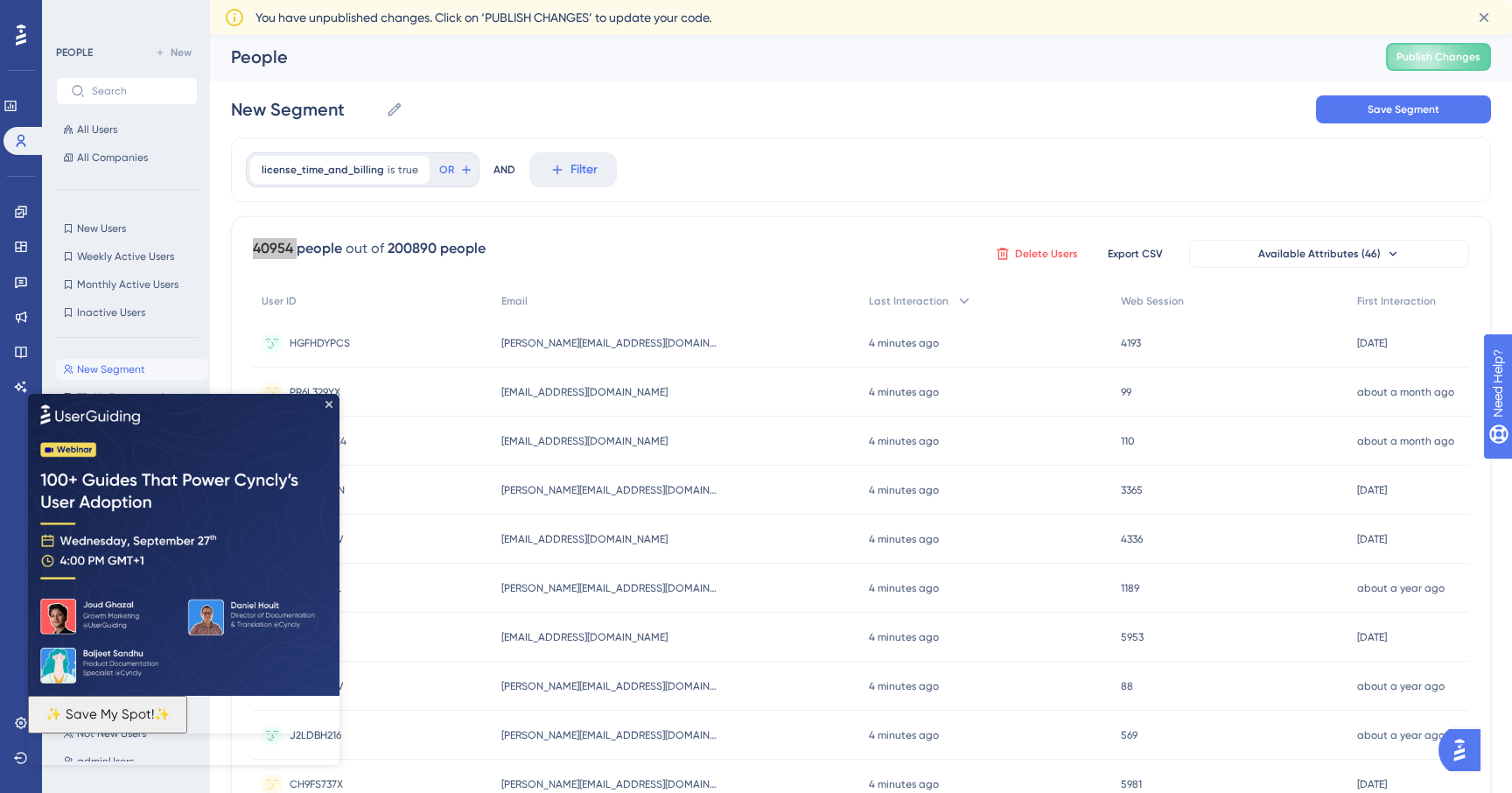
scroll to position [1, 0]
click at [1415, 307] on span "First Interaction" at bounding box center [1396, 302] width 78 height 14
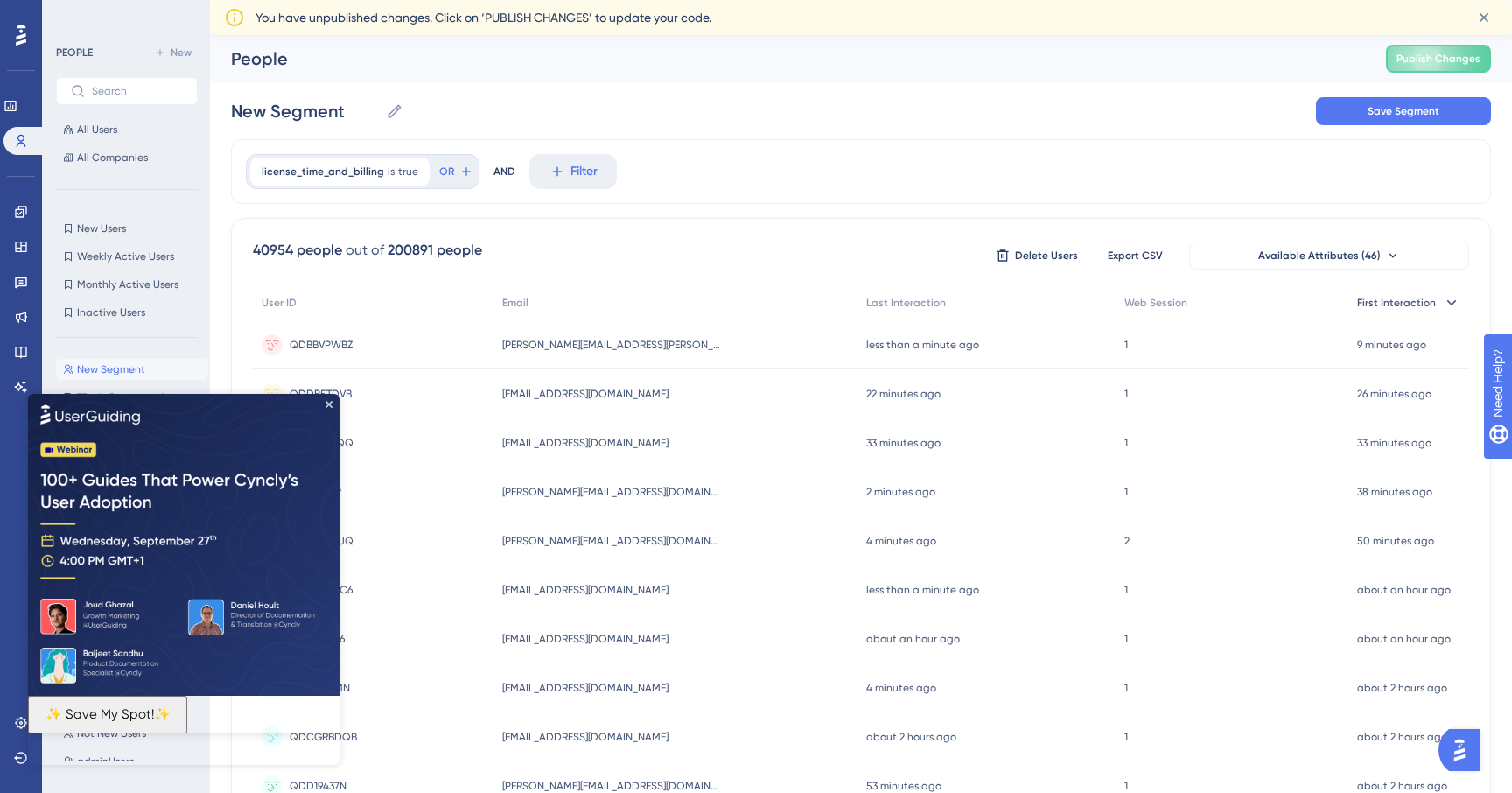
click at [1447, 302] on icon at bounding box center [1451, 302] width 18 height 18
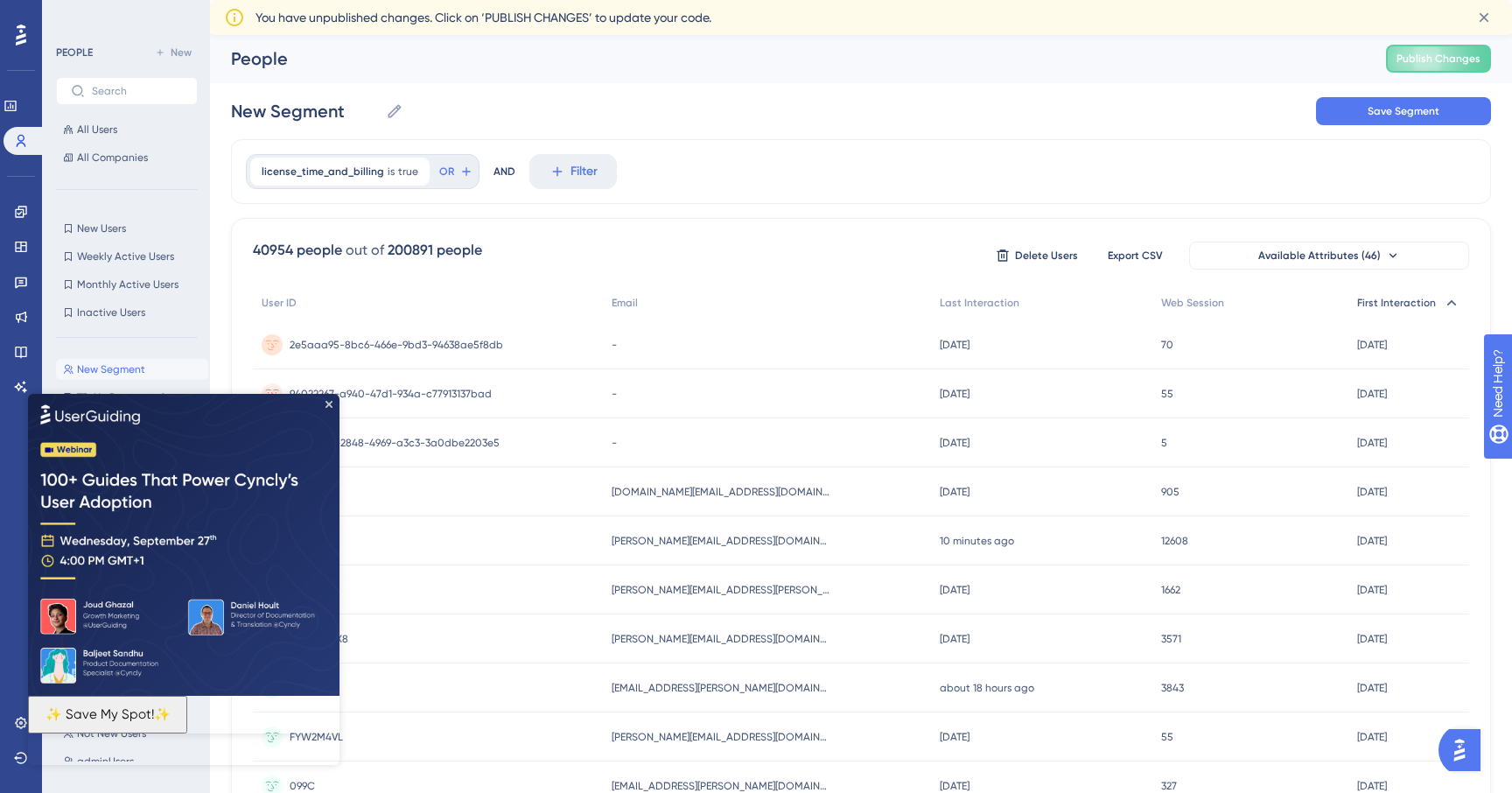
click at [1448, 302] on icon at bounding box center [1451, 302] width 18 height 18
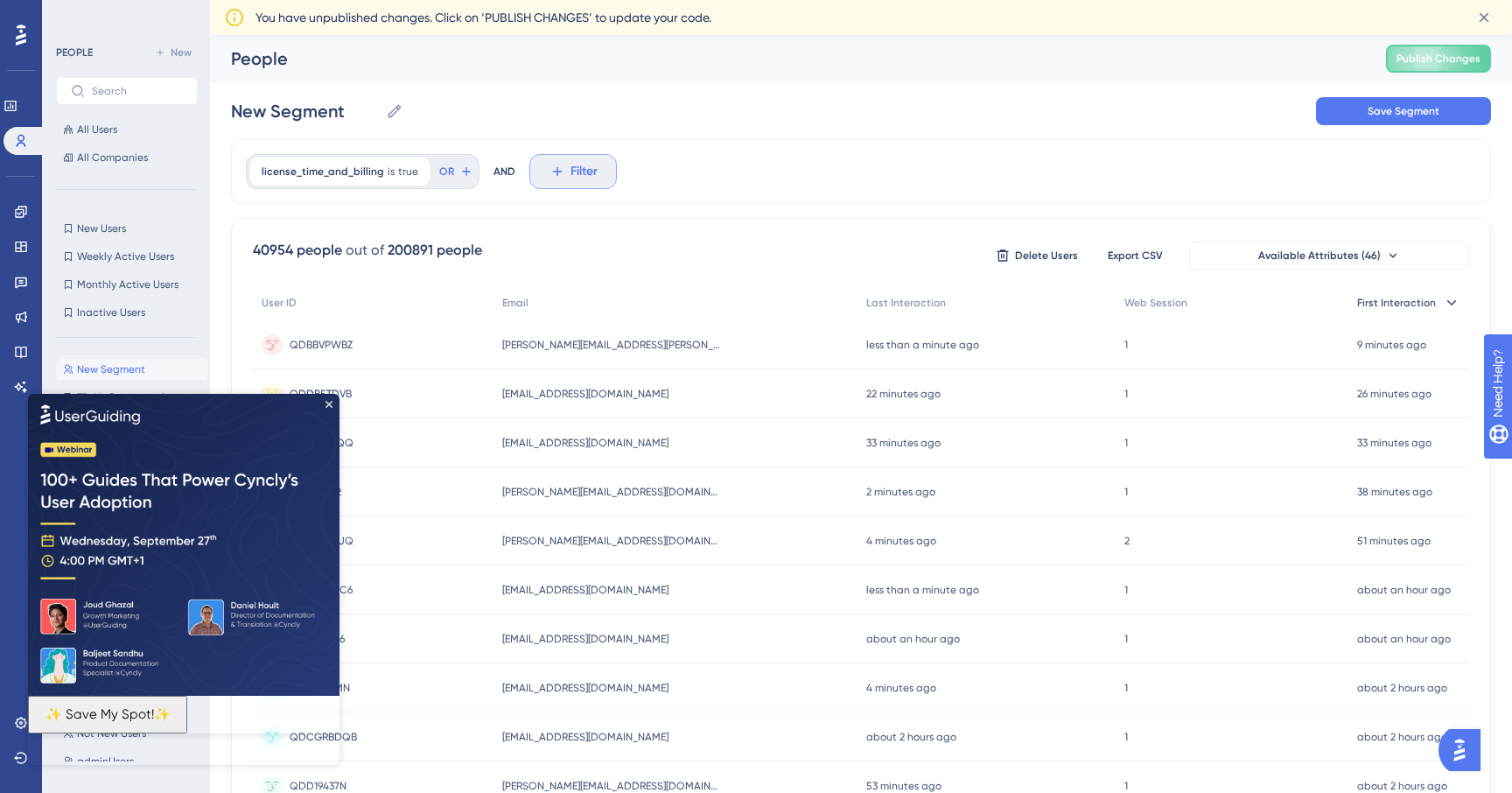
click at [562, 173] on button "Filter" at bounding box center [573, 172] width 88 height 35
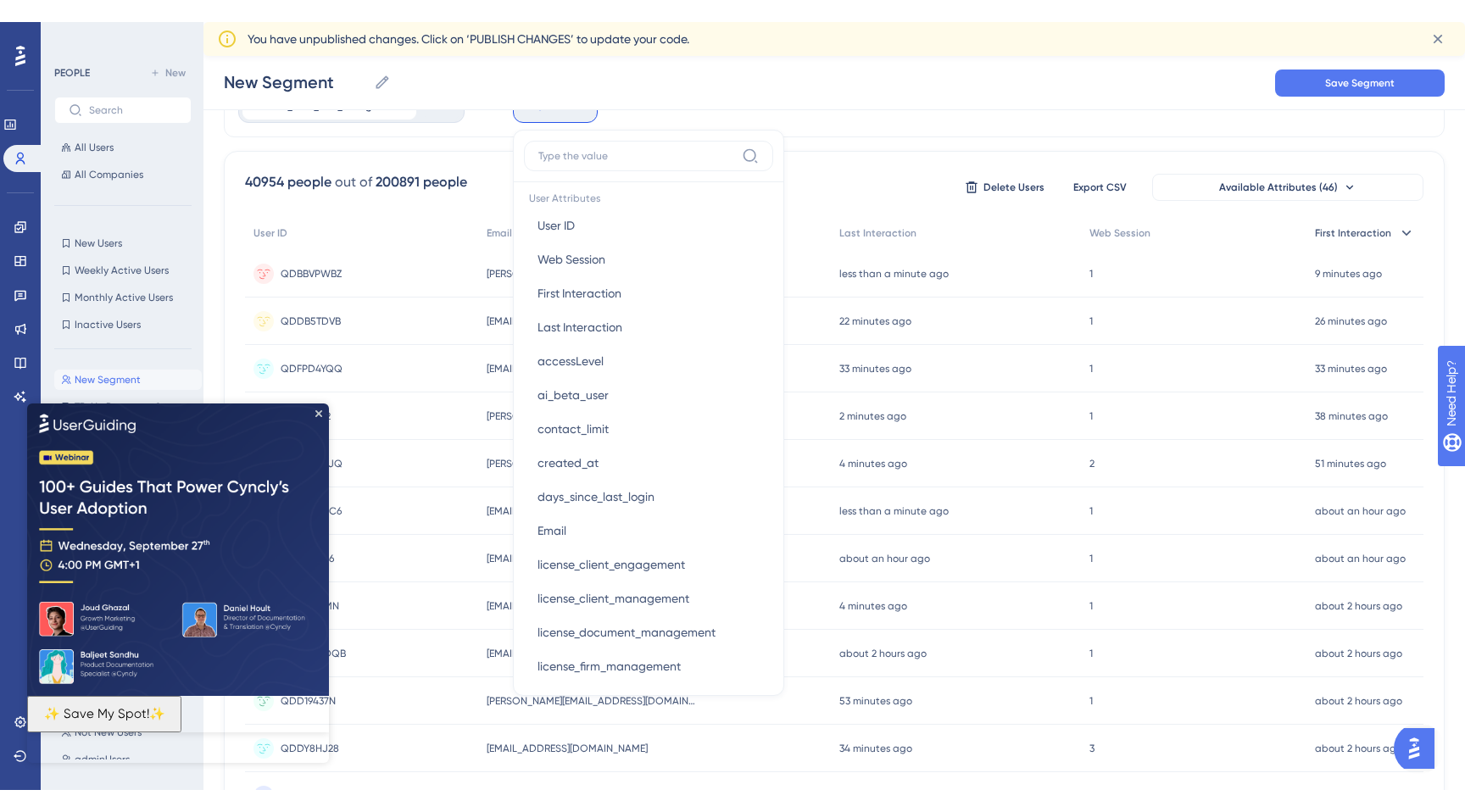
scroll to position [763, 0]
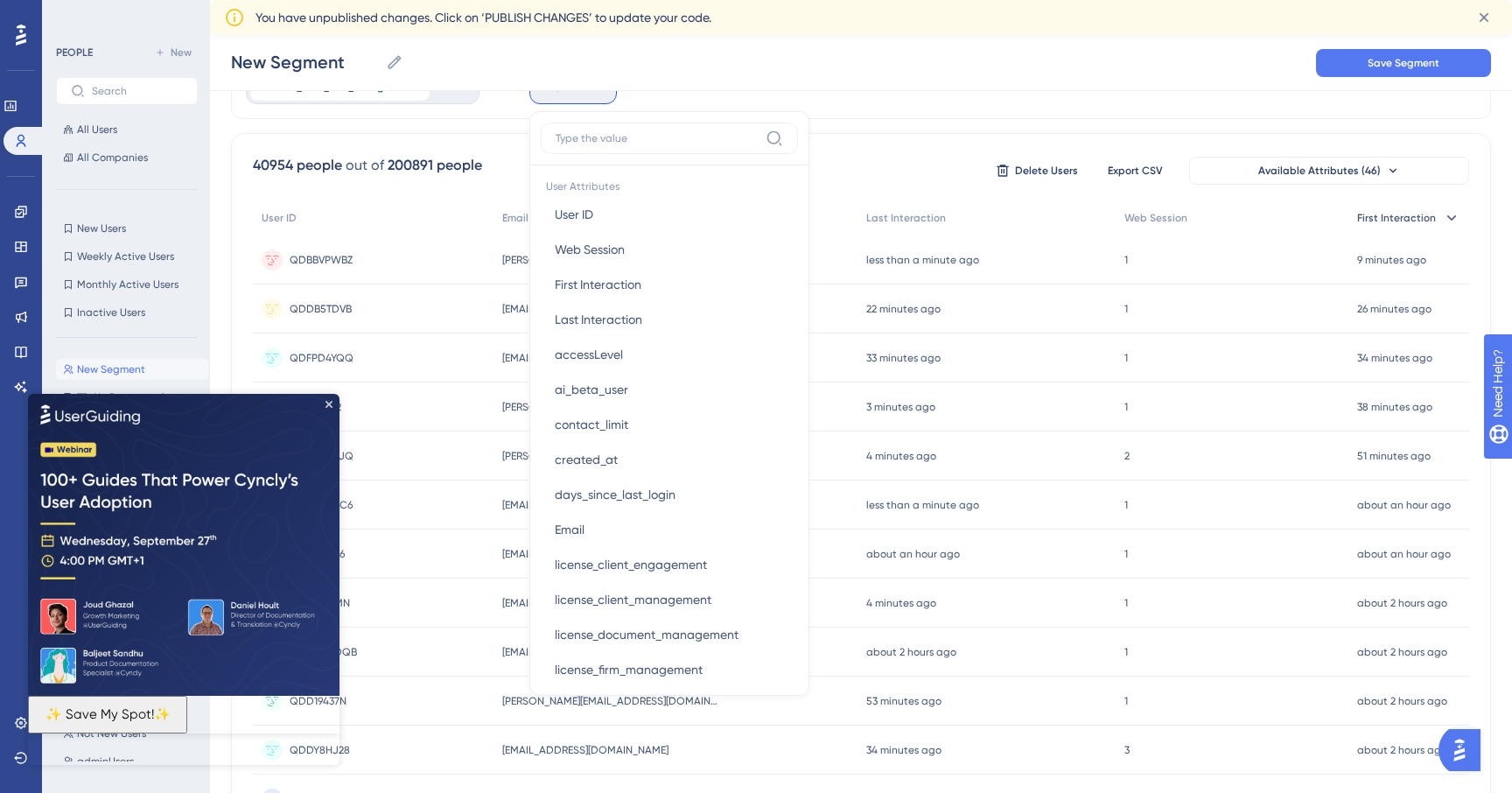
click at [330, 408] on img at bounding box center [183, 543] width 312 height 302
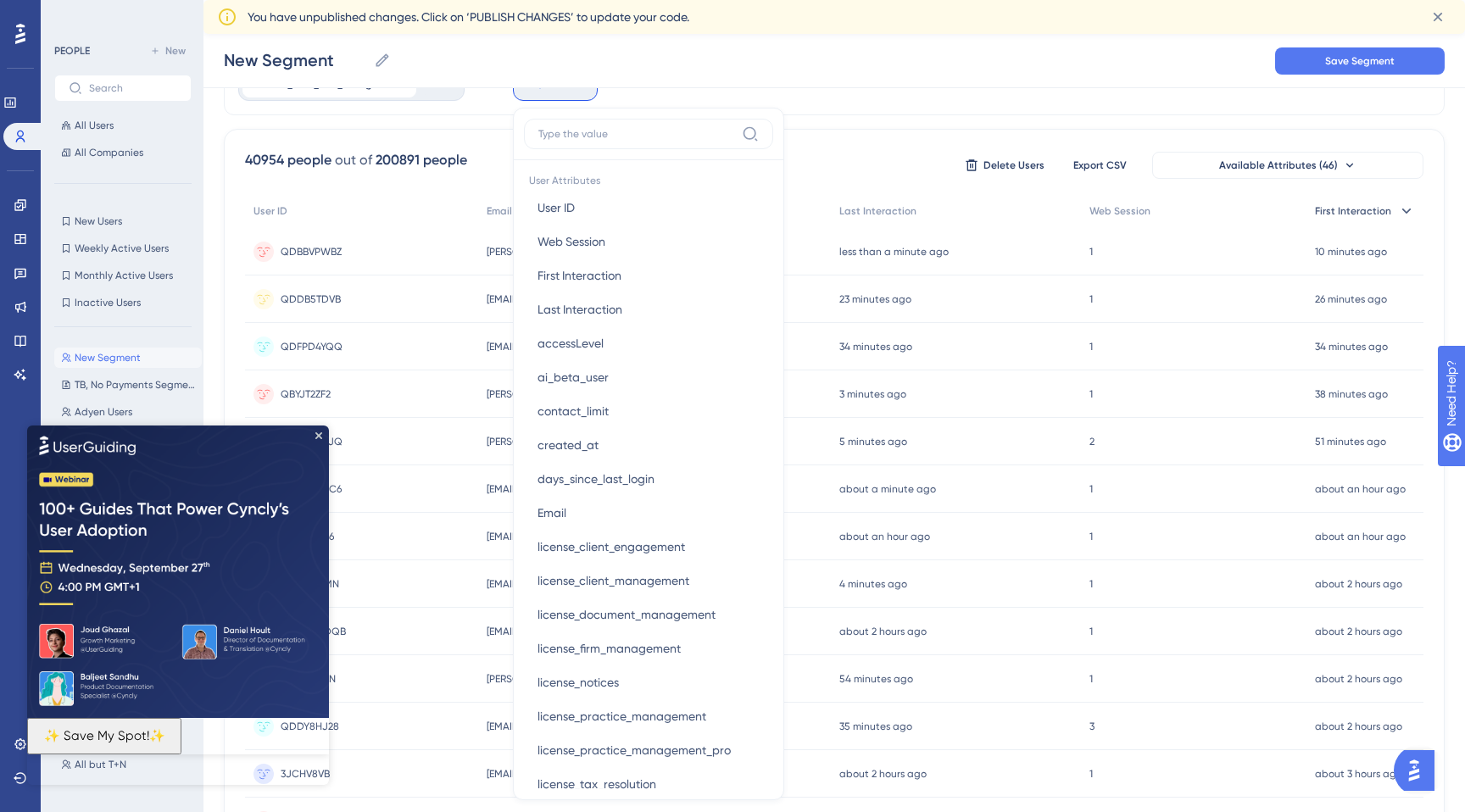
click at [318, 439] on img at bounding box center [178, 570] width 302 height 292
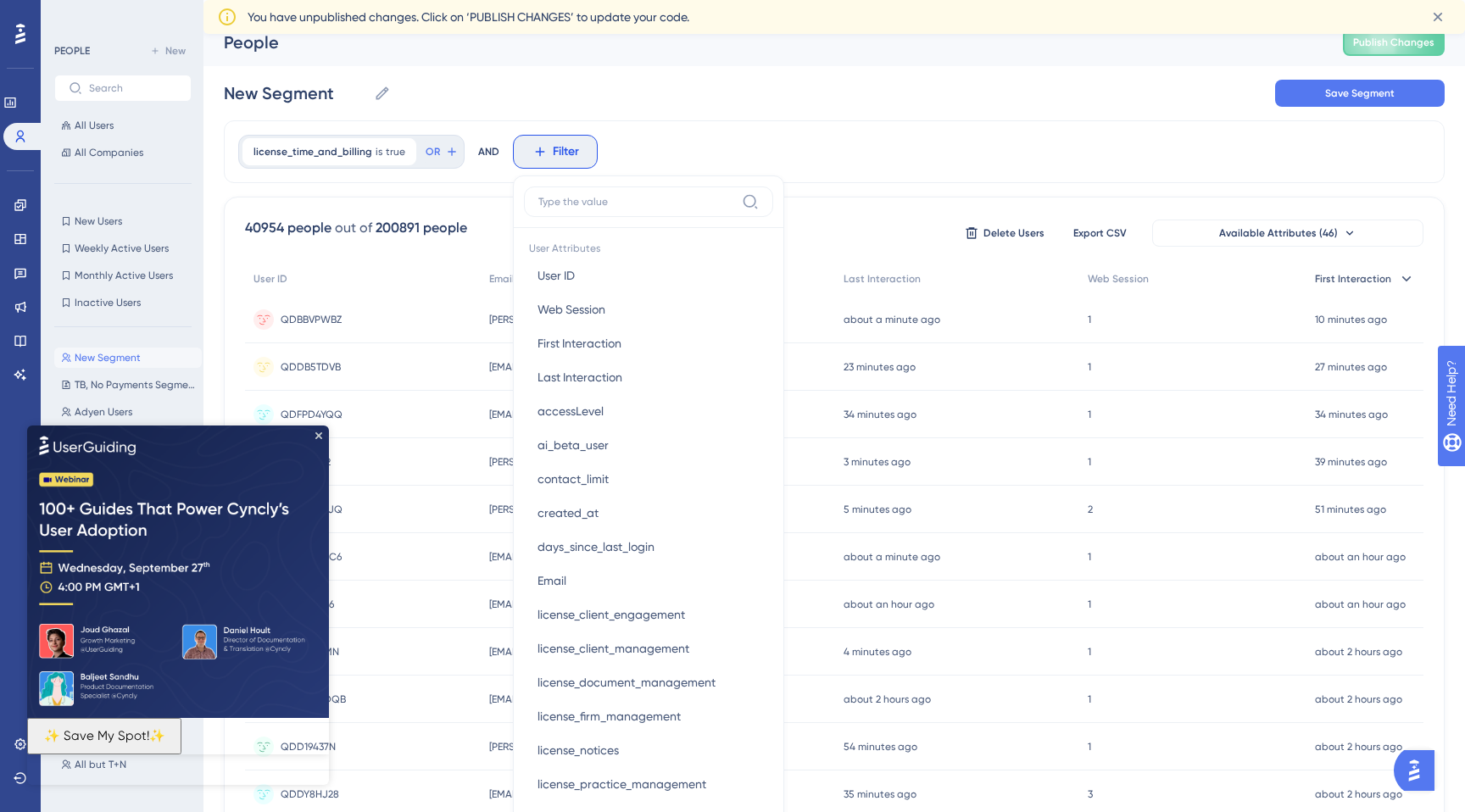
scroll to position [0, 0]
